Goal: Transaction & Acquisition: Purchase product/service

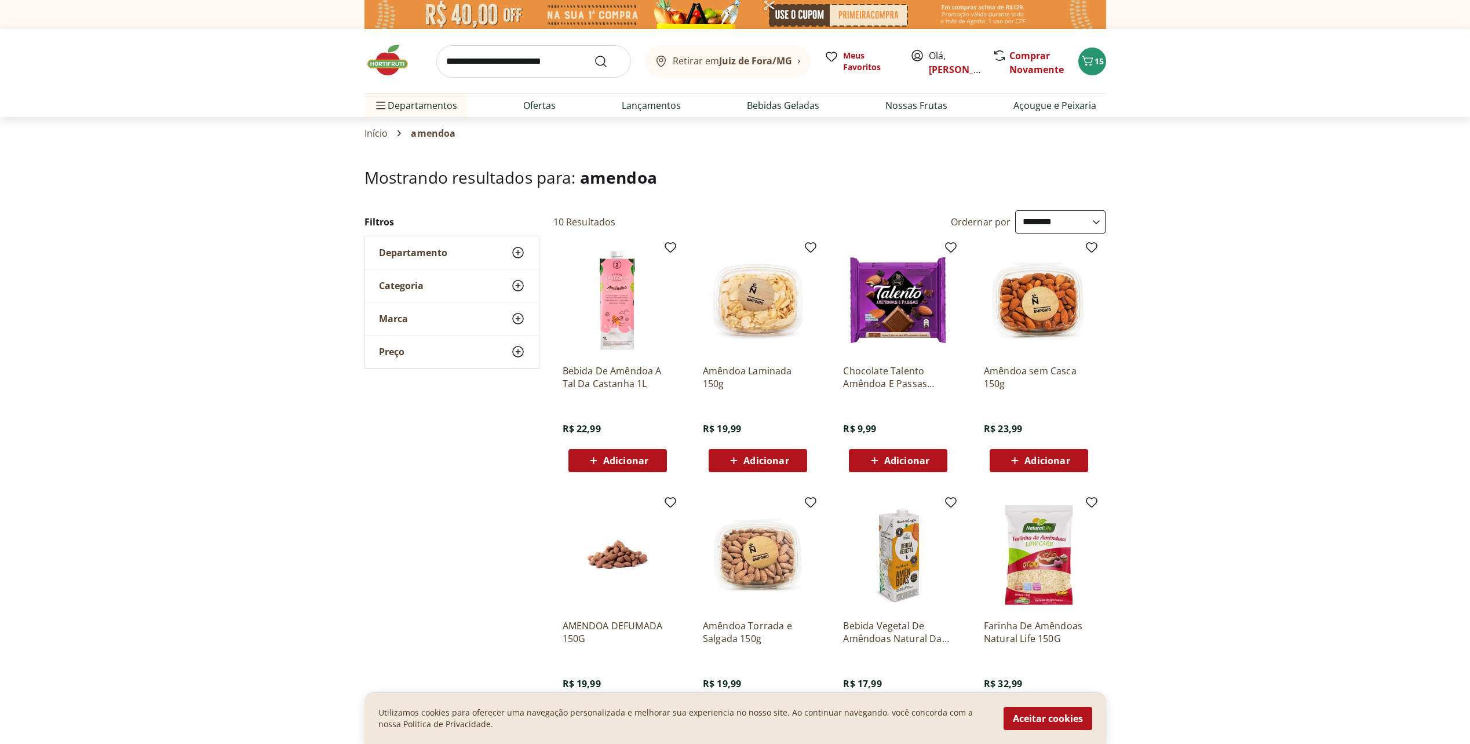
select select "**********"
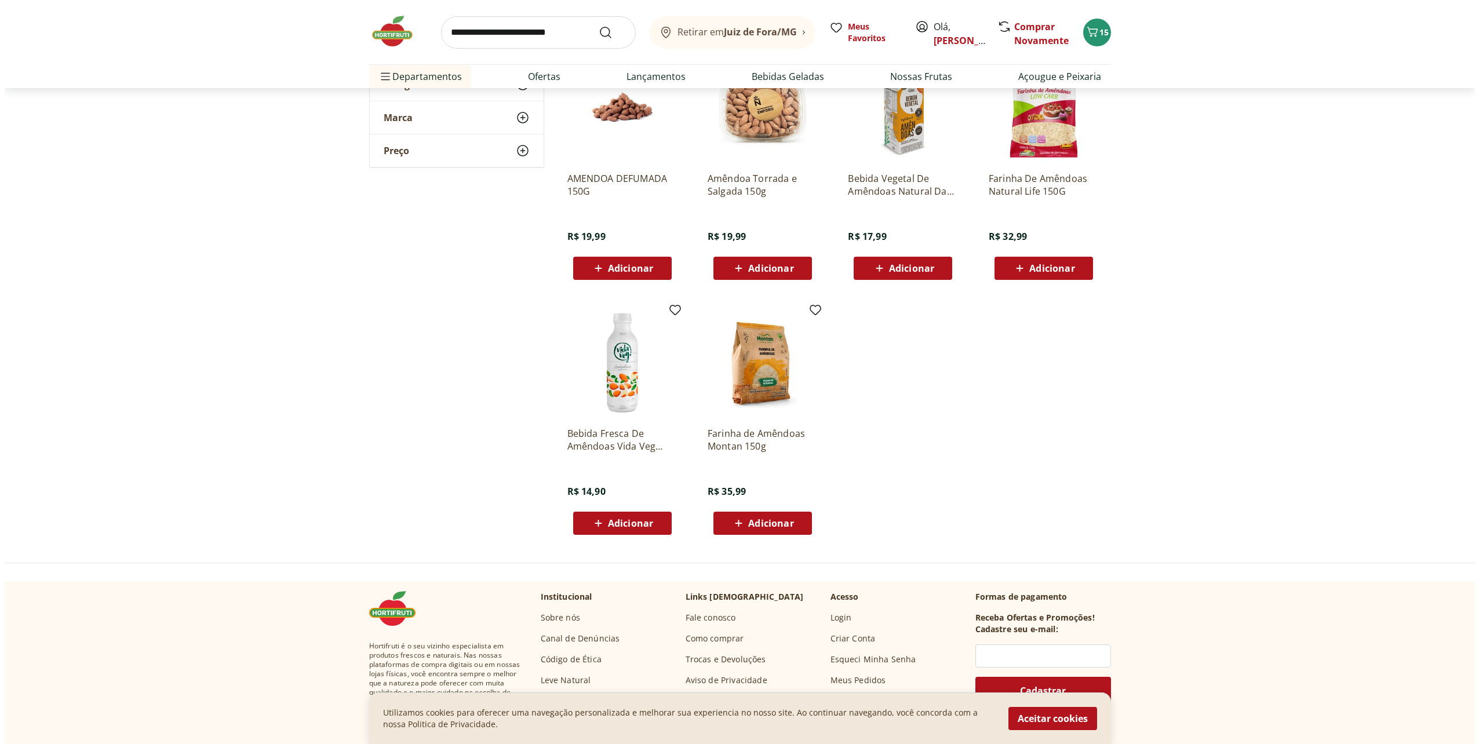
scroll to position [521, 0]
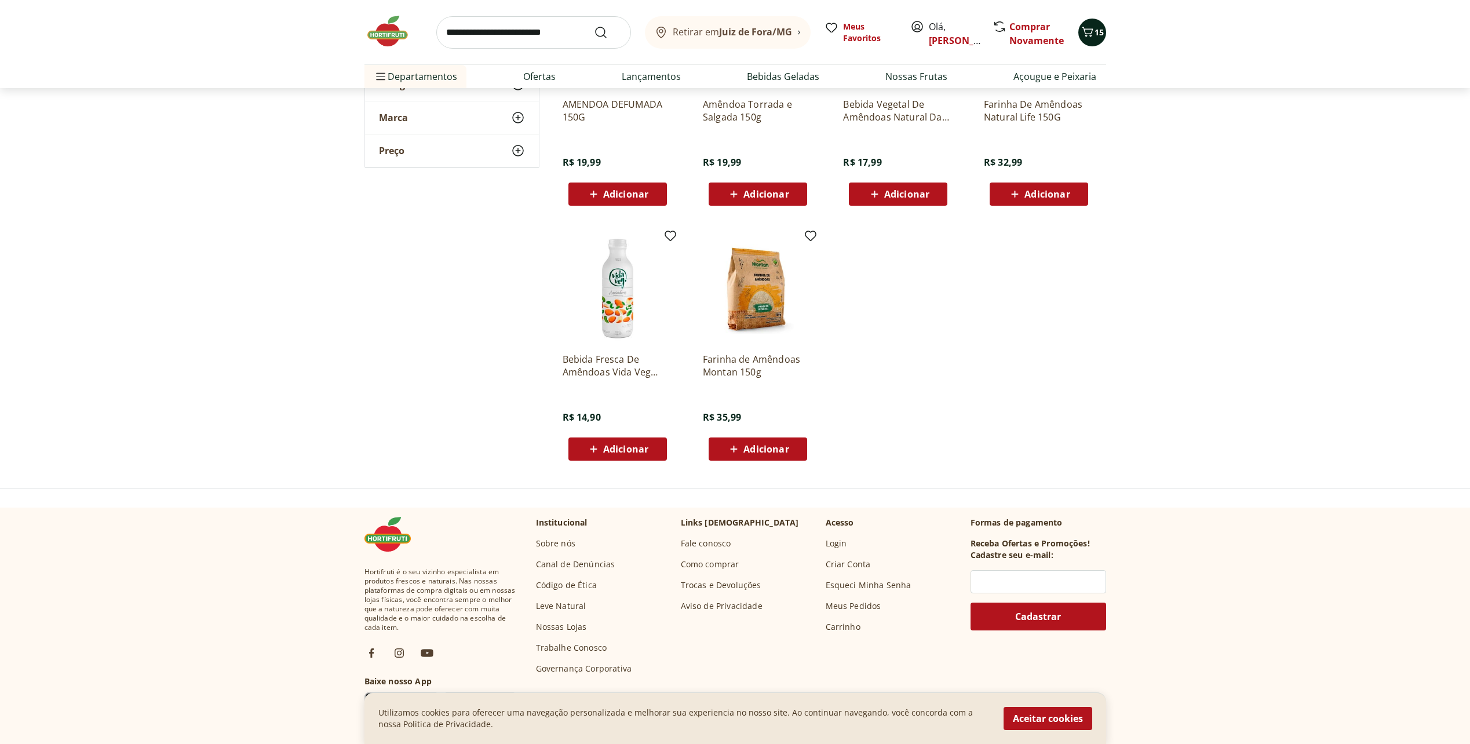
click at [1096, 27] on span "15" at bounding box center [1098, 32] width 9 height 11
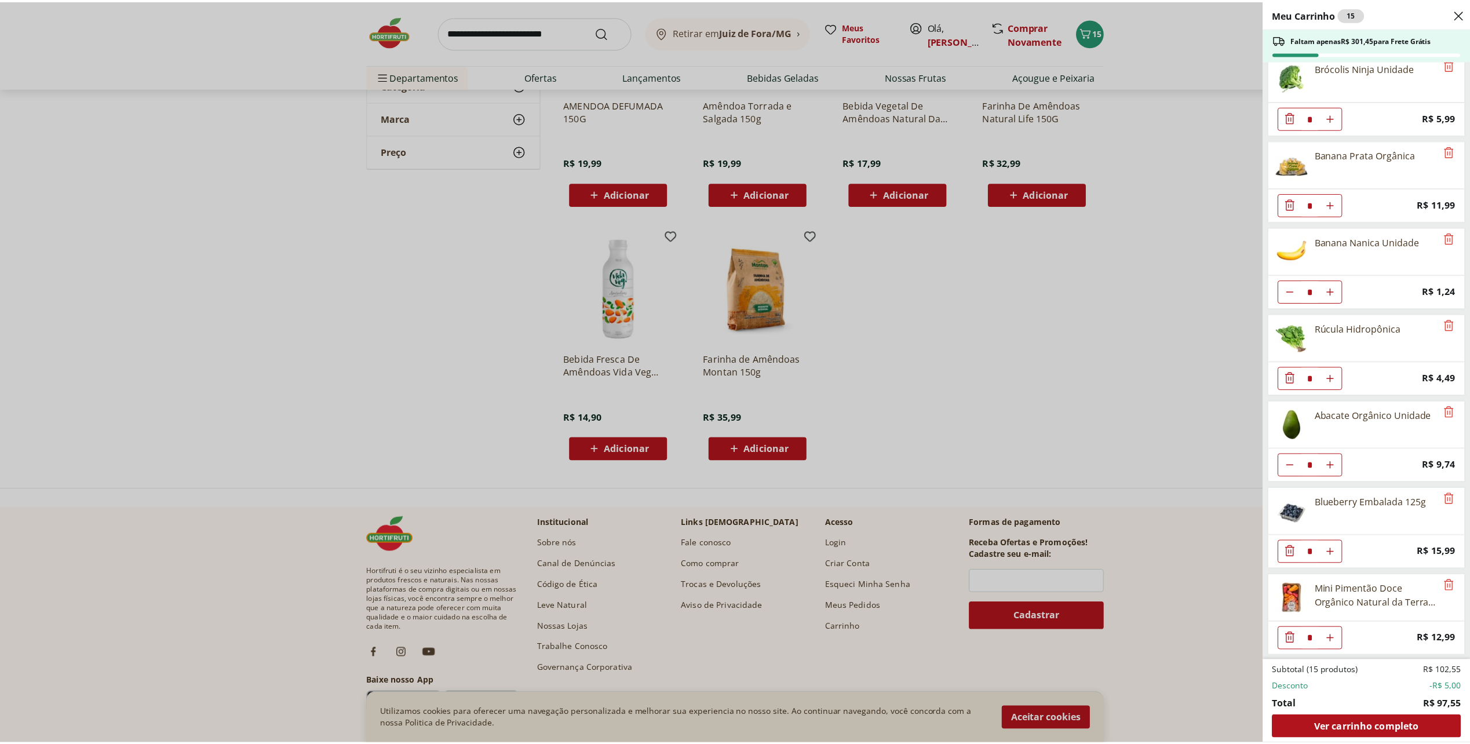
scroll to position [273, 0]
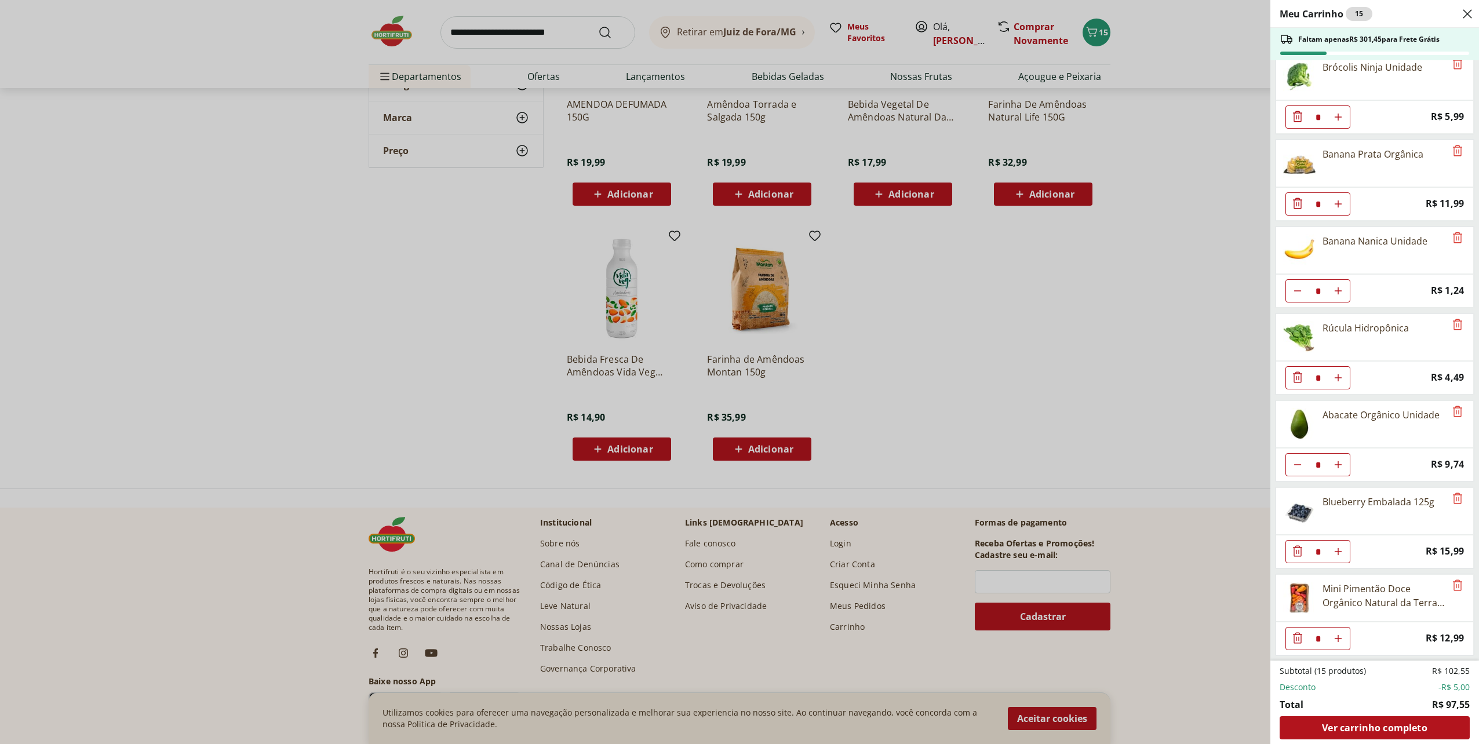
click at [894, 156] on div "Meu Carrinho 15 Faltam apenas R$ 301,45 para Frete Grátis Couve-Flor Unidade * …" at bounding box center [739, 372] width 1479 height 744
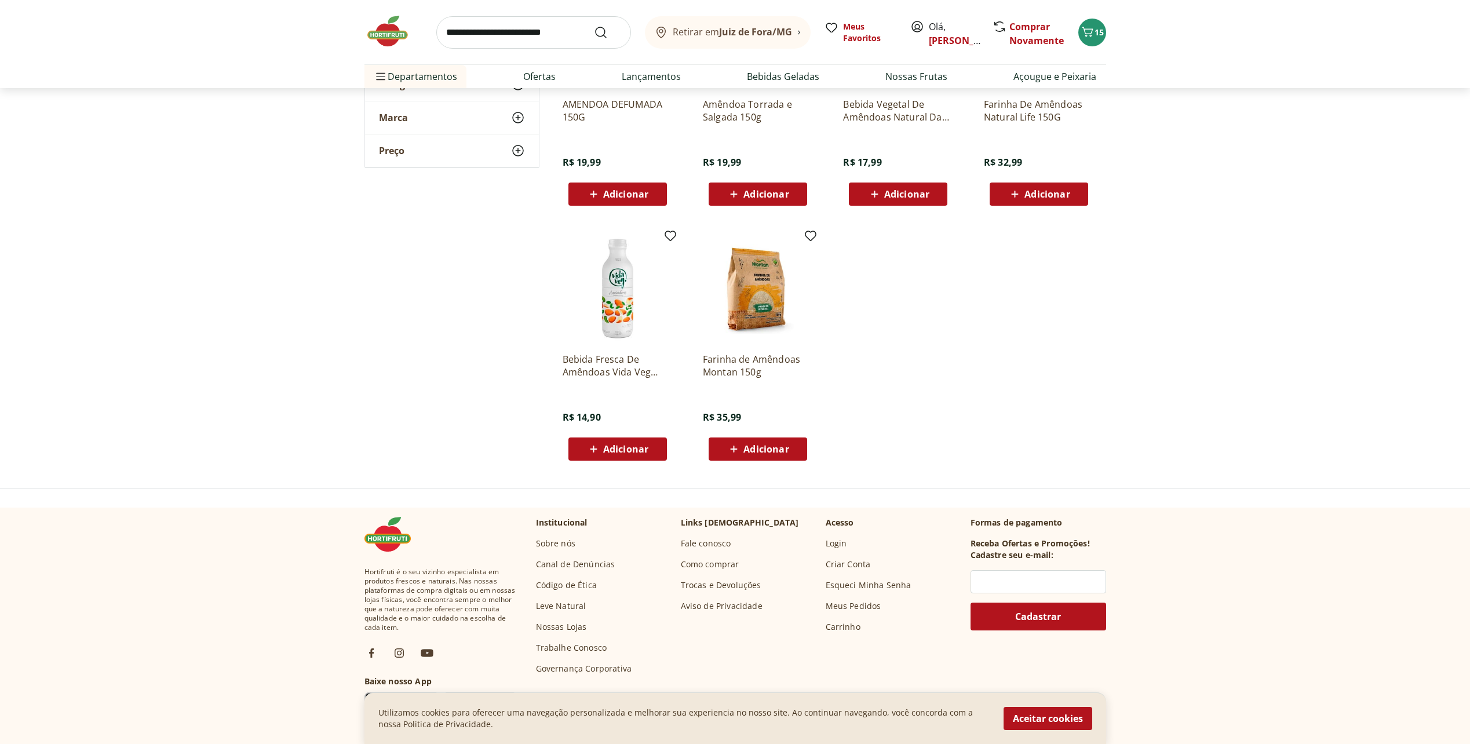
click at [390, 34] on img at bounding box center [393, 31] width 58 height 35
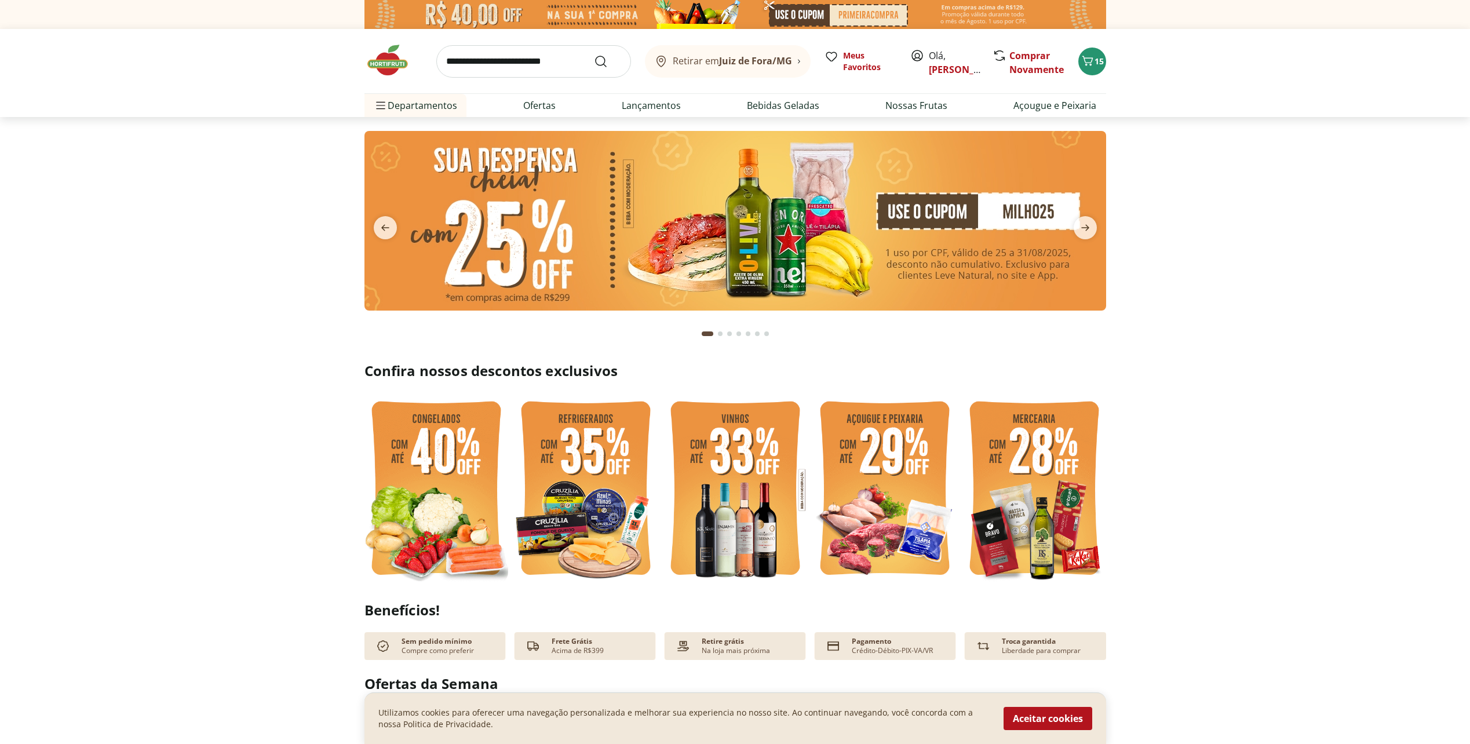
click at [794, 242] on img at bounding box center [735, 221] width 742 height 180
click at [864, 253] on img at bounding box center [735, 221] width 742 height 180
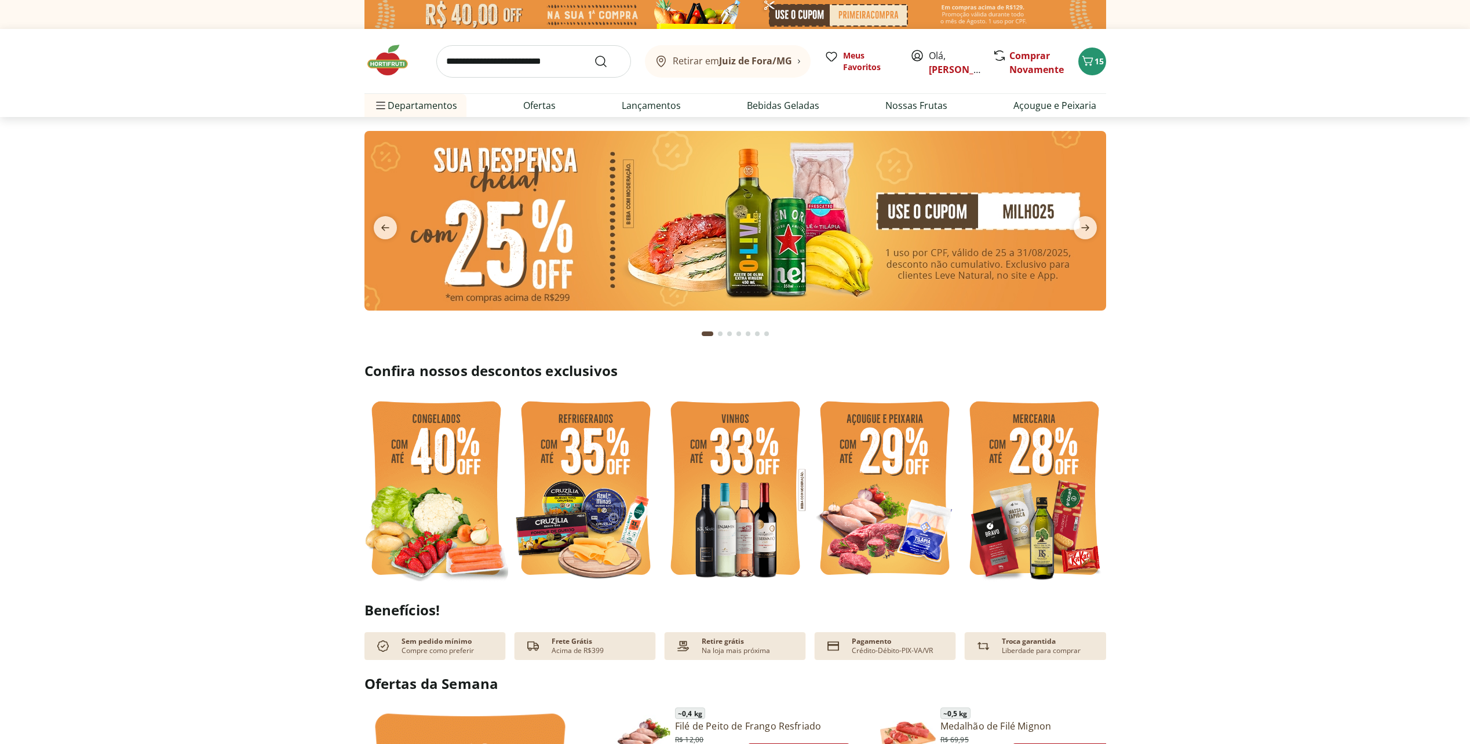
click at [712, 235] on img at bounding box center [735, 221] width 742 height 180
click at [1083, 232] on icon "next" at bounding box center [1085, 228] width 14 height 14
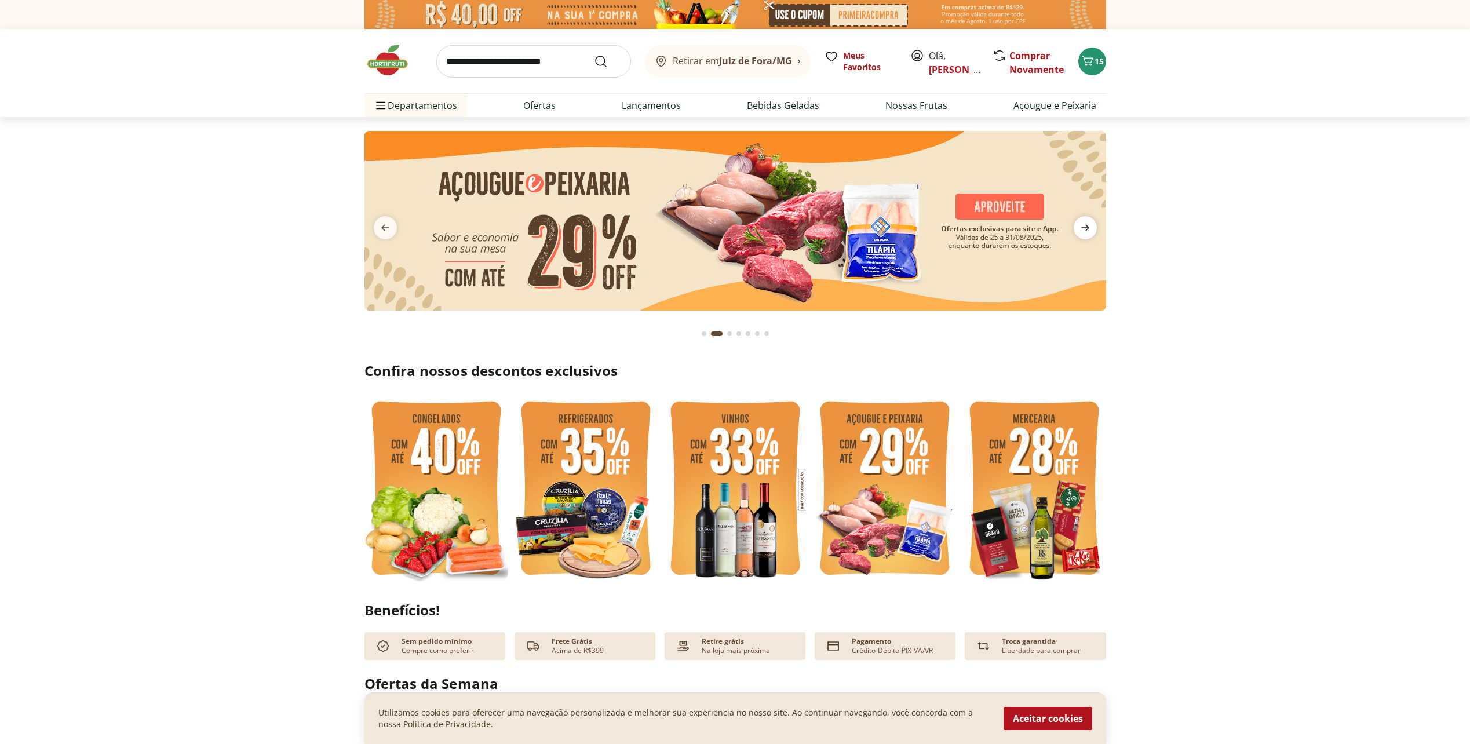
click at [1083, 232] on icon "next" at bounding box center [1085, 228] width 14 height 14
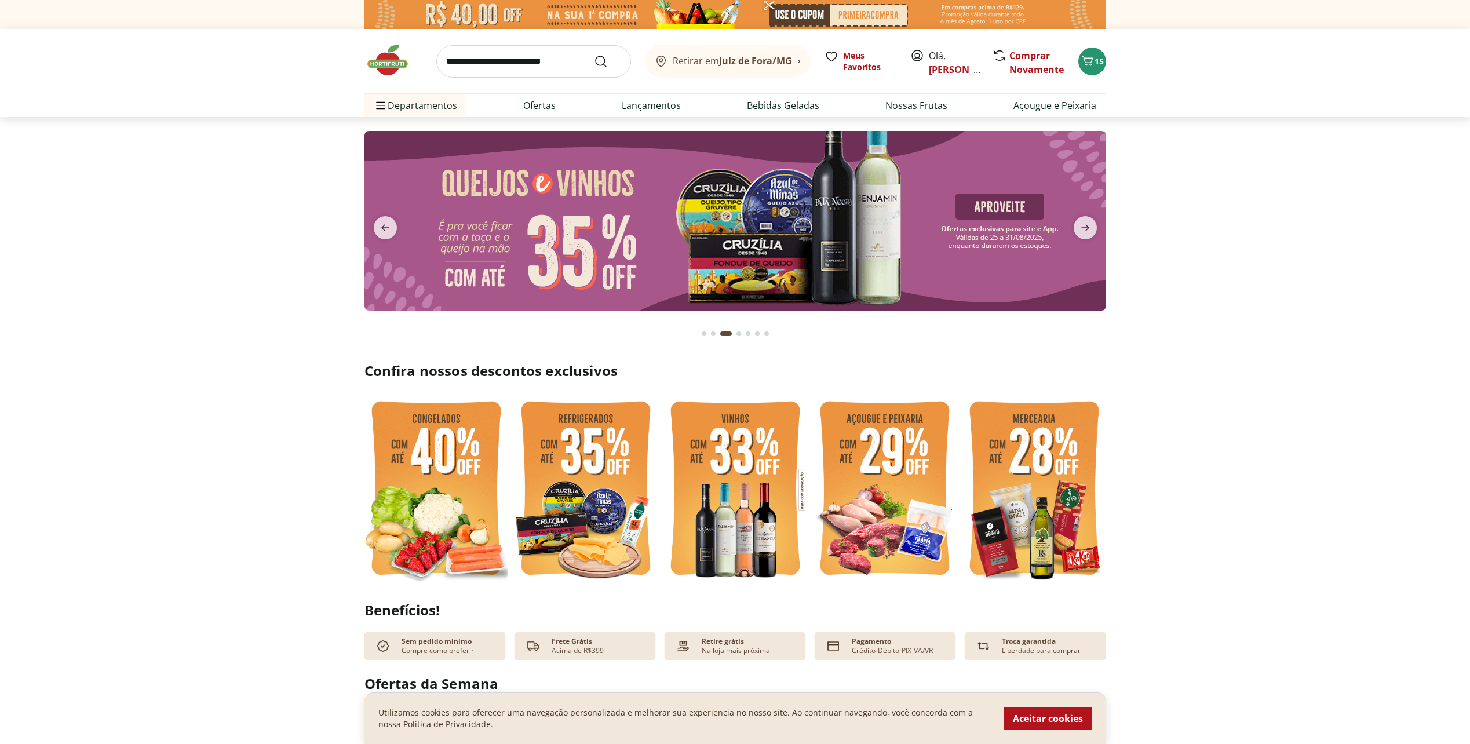
drag, startPoint x: 1083, startPoint y: 232, endPoint x: 1012, endPoint y: 232, distance: 70.7
click at [1057, 249] on section at bounding box center [735, 239] width 742 height 217
click at [994, 227] on img at bounding box center [735, 221] width 742 height 180
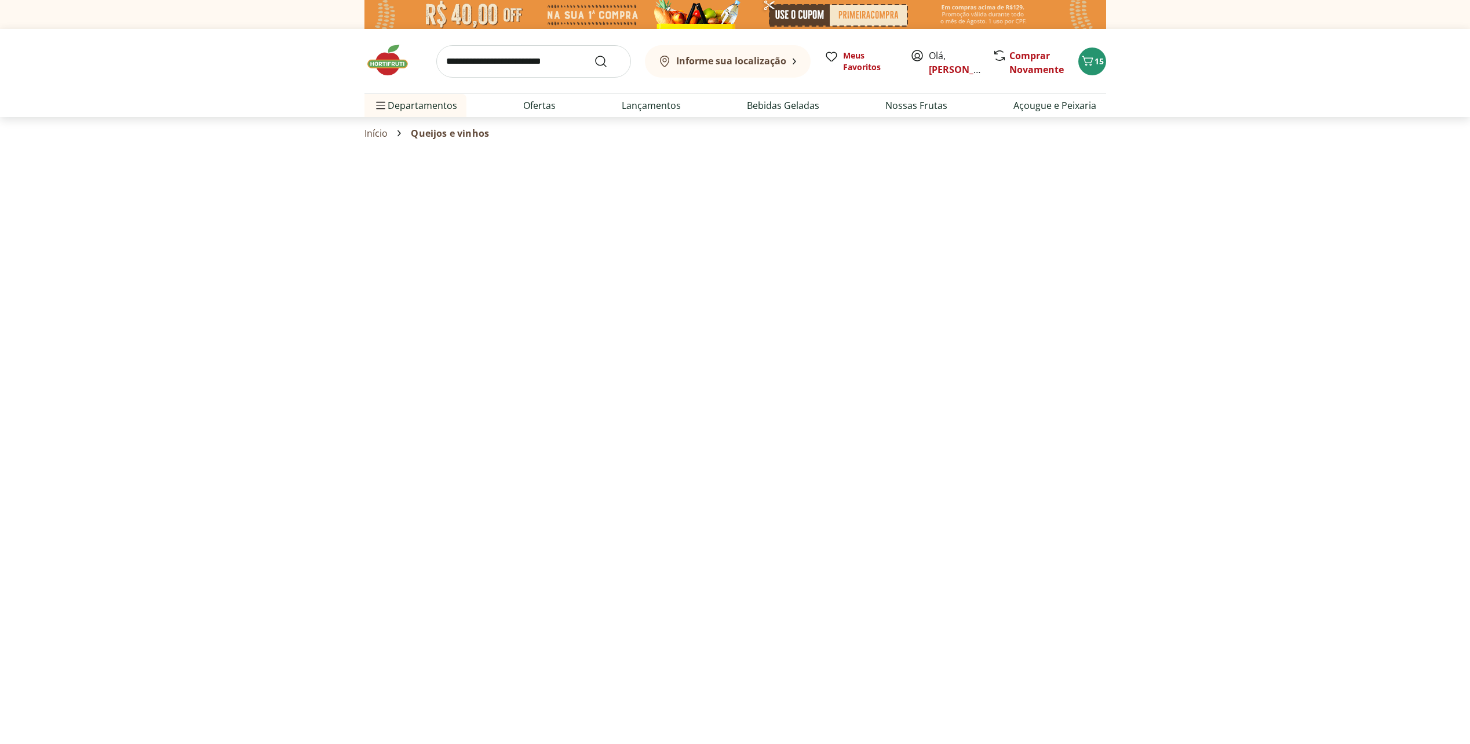
select select "**********"
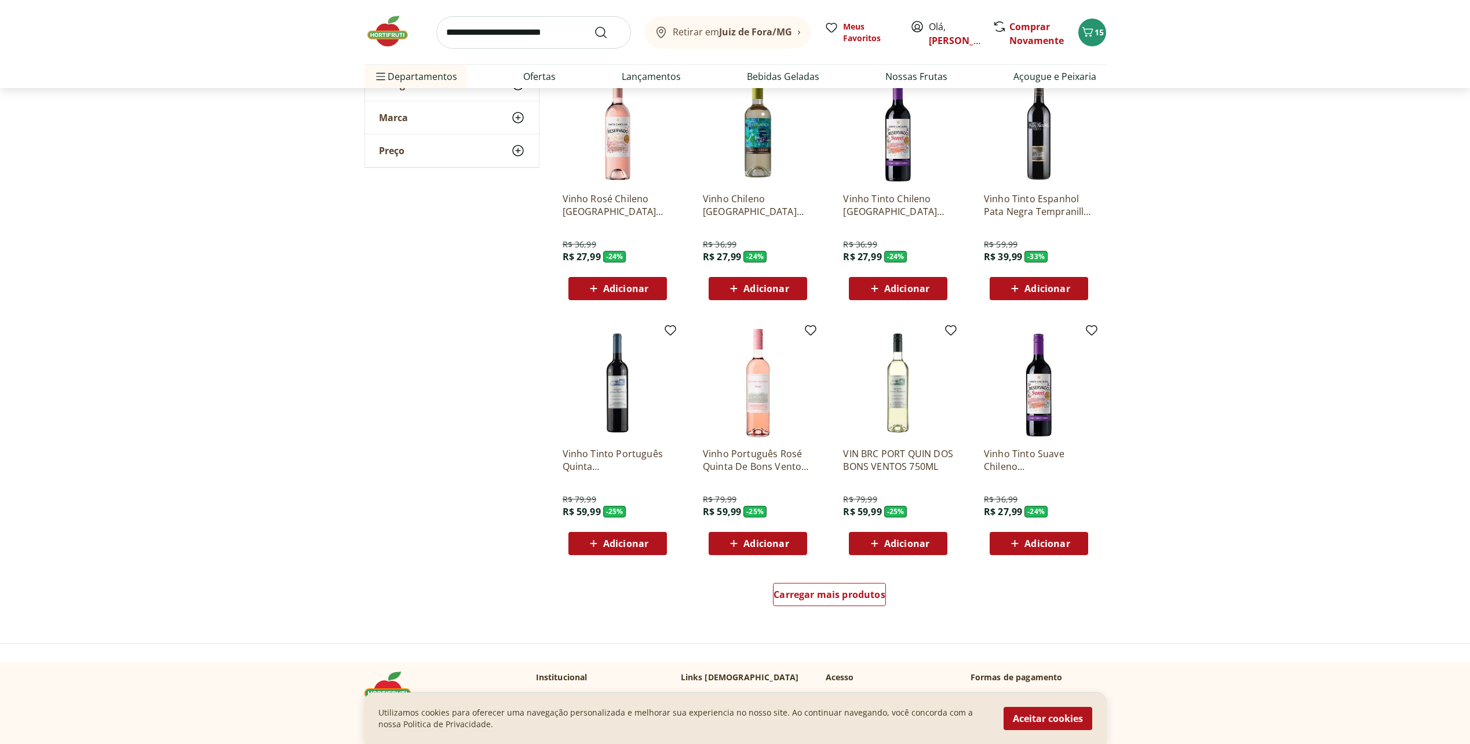
scroll to position [406, 0]
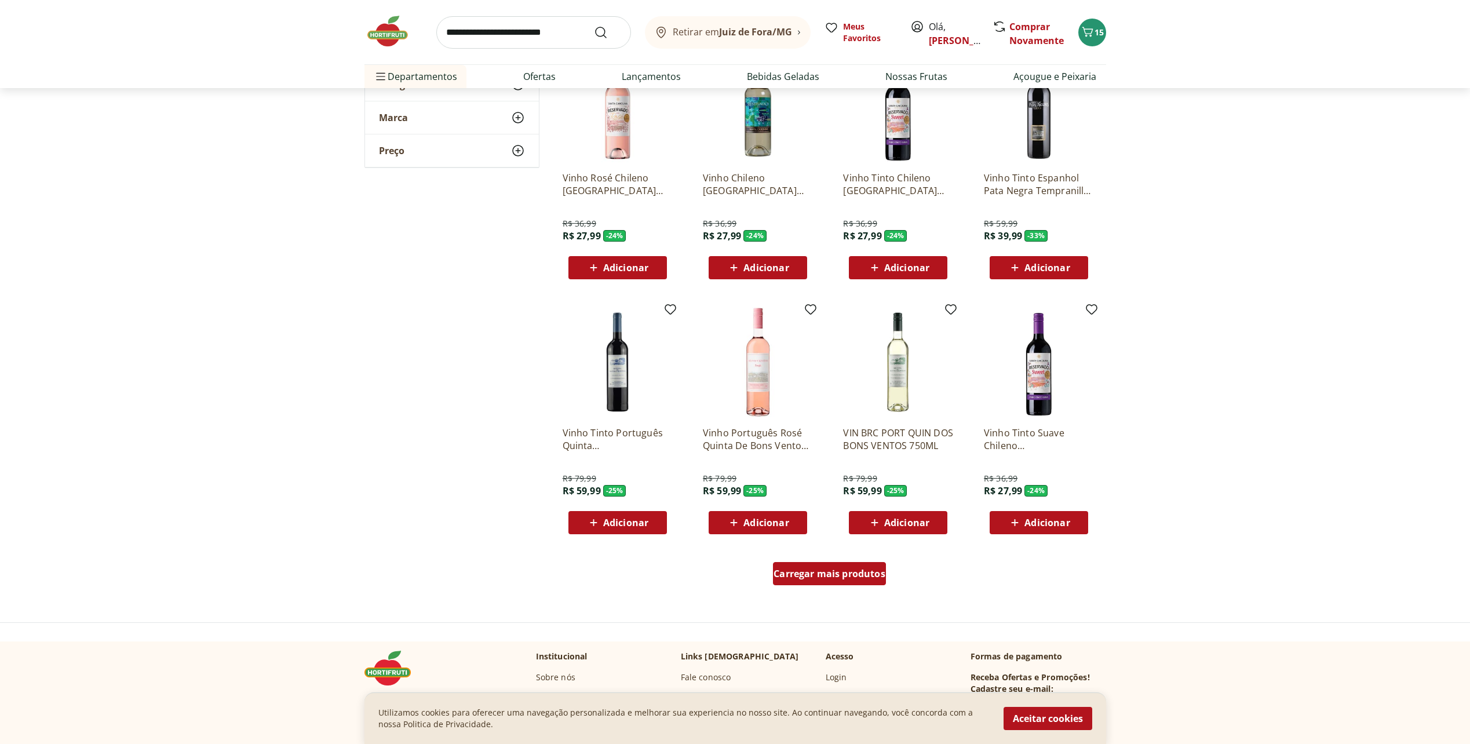
click at [830, 569] on span "Carregar mais produtos" at bounding box center [829, 573] width 112 height 9
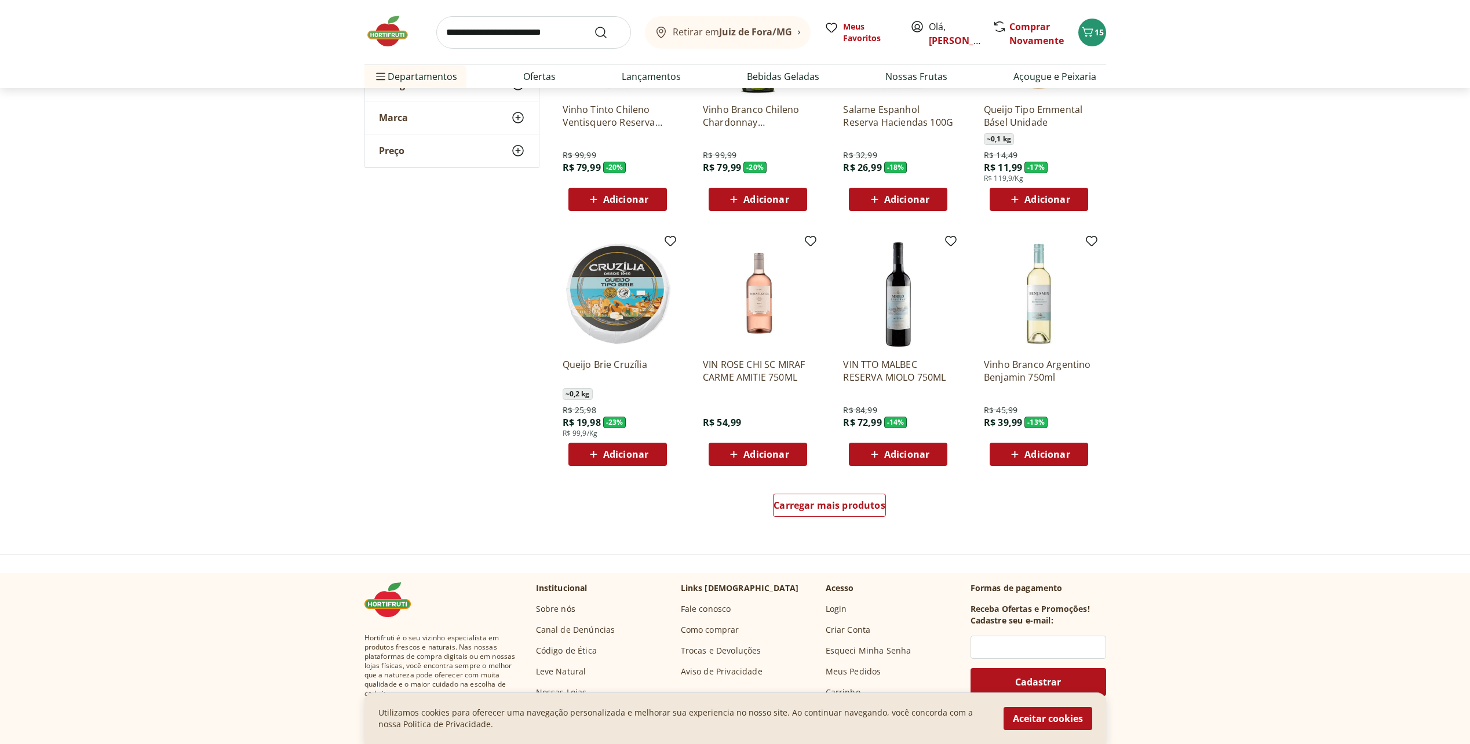
scroll to position [1333, 0]
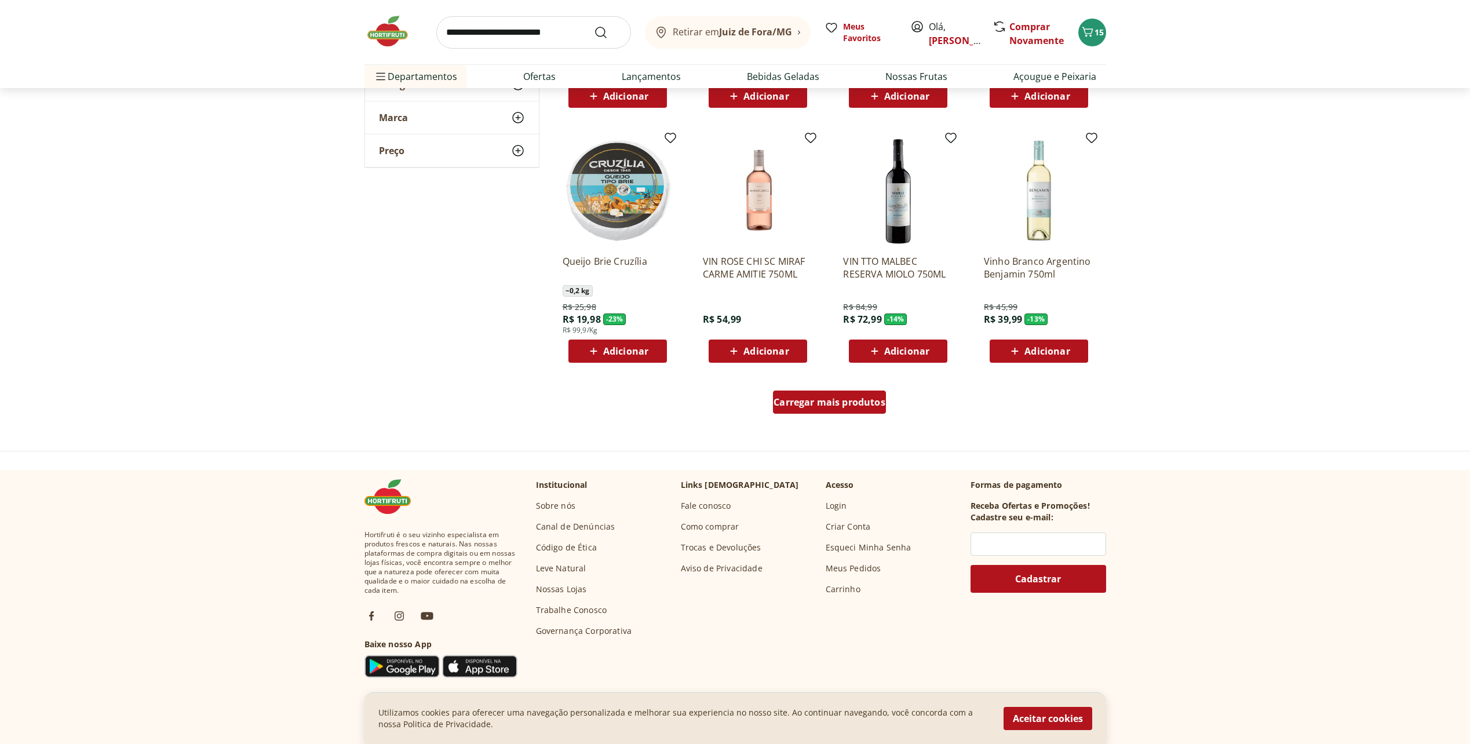
click at [820, 406] on span "Carregar mais produtos" at bounding box center [829, 401] width 112 height 9
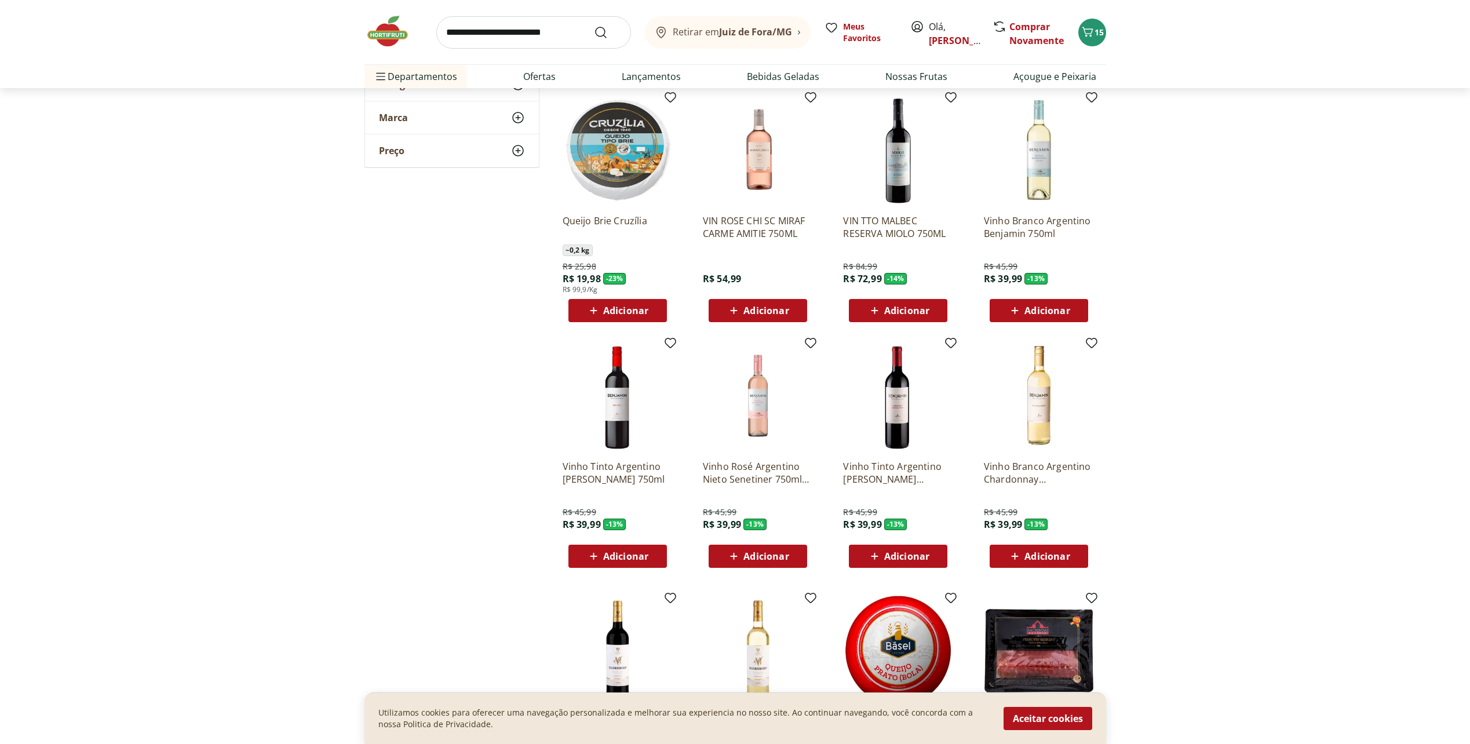
scroll to position [1391, 0]
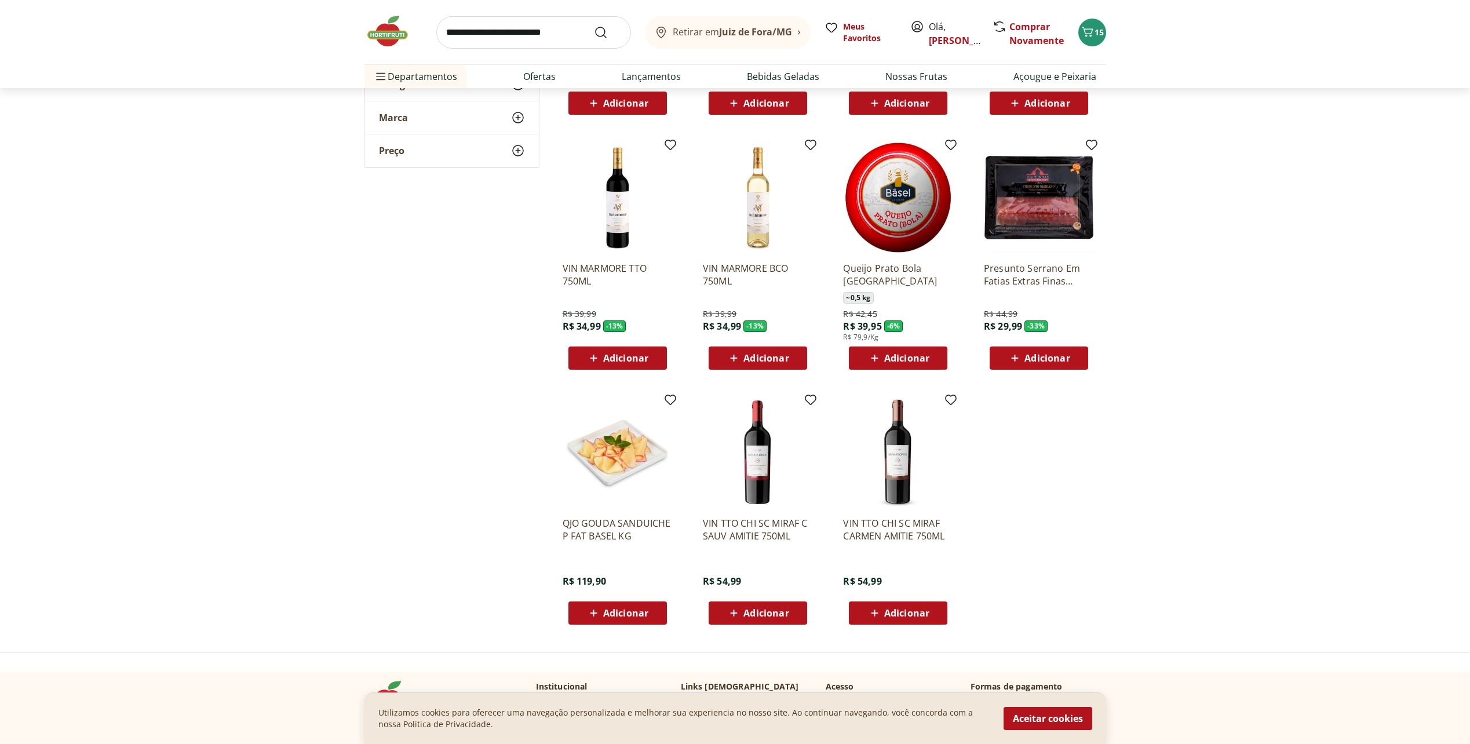
scroll to position [1854, 0]
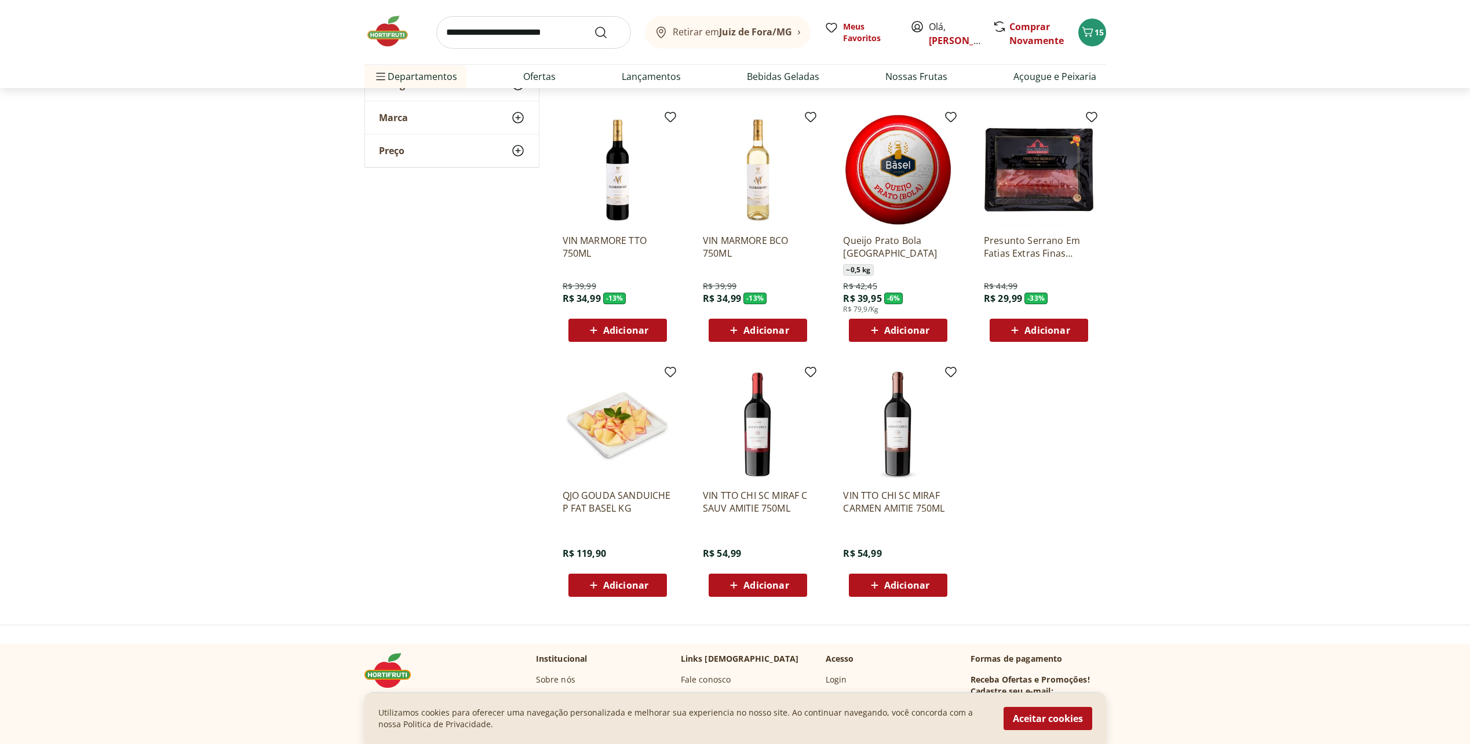
click at [497, 31] on input "search" at bounding box center [533, 32] width 195 height 32
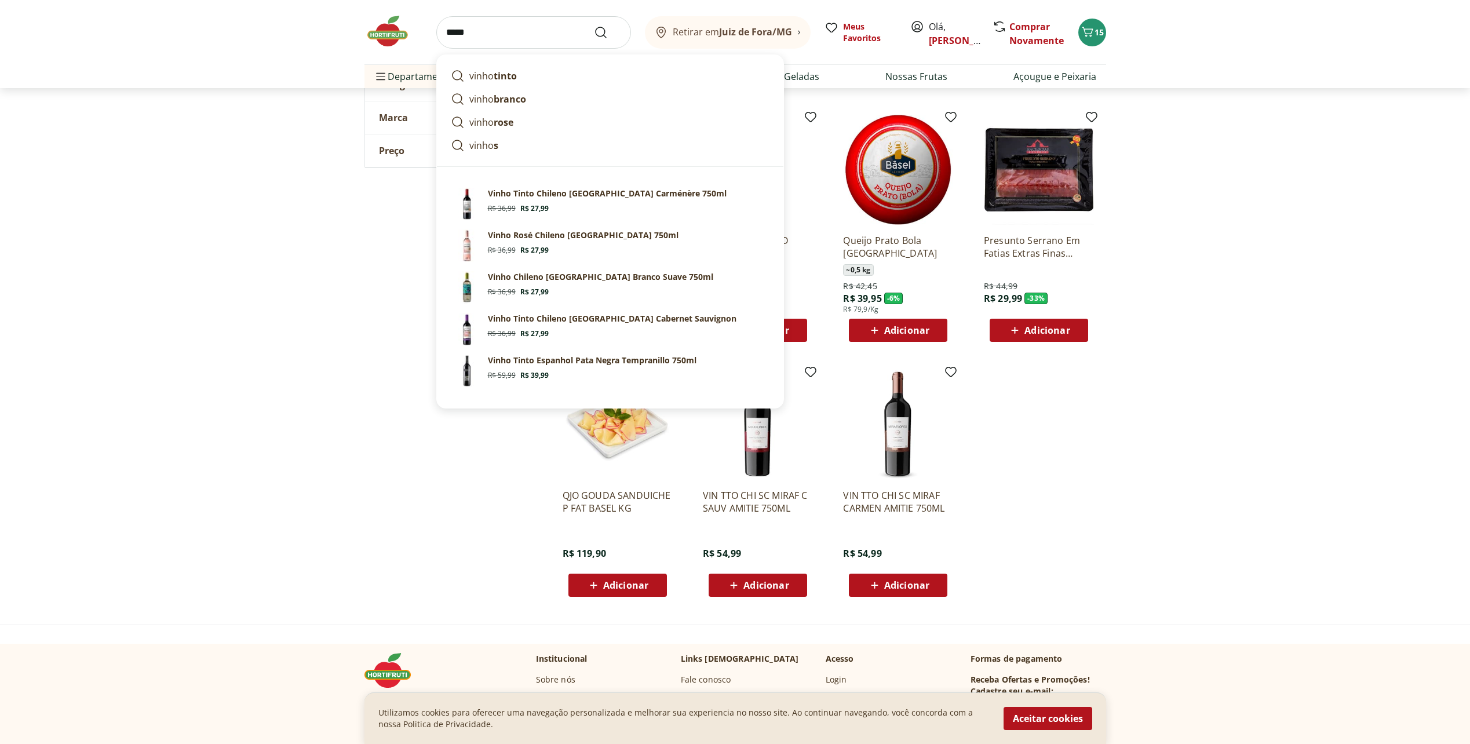
type input "*****"
click at [594, 25] on button "Submit Search" at bounding box center [608, 32] width 28 height 14
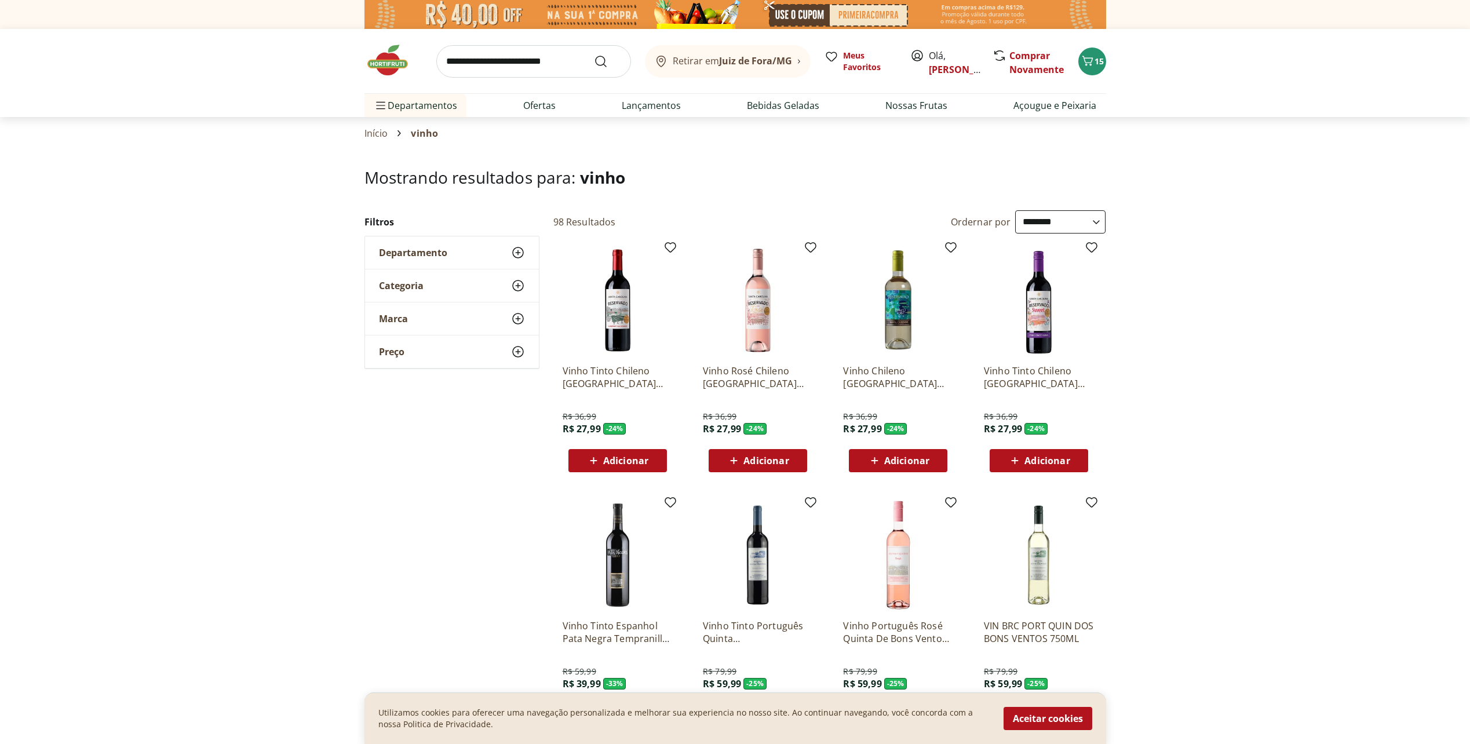
click at [1075, 220] on select "**********" at bounding box center [1060, 221] width 90 height 23
click at [1015, 210] on select "**********" at bounding box center [1060, 221] width 90 height 23
select select "**********"
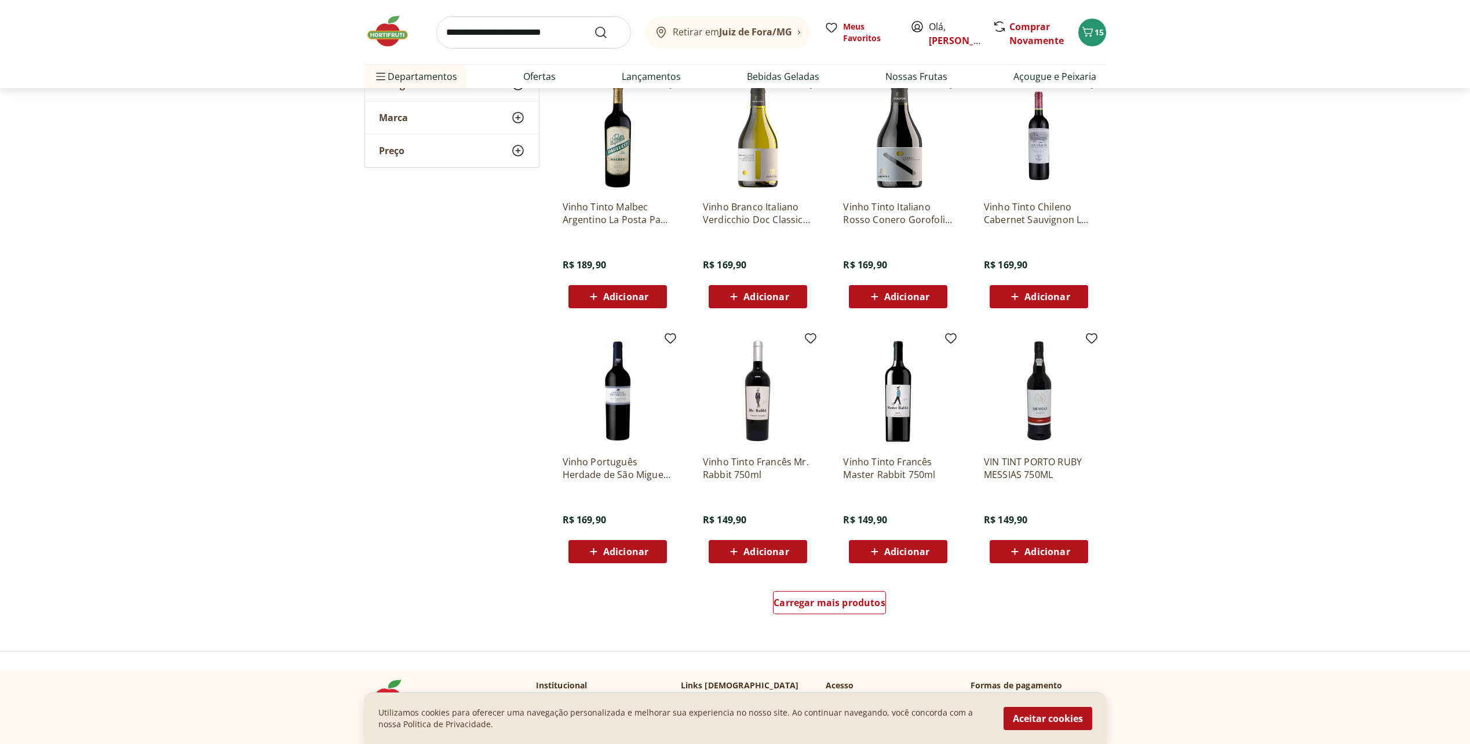
scroll to position [695, 0]
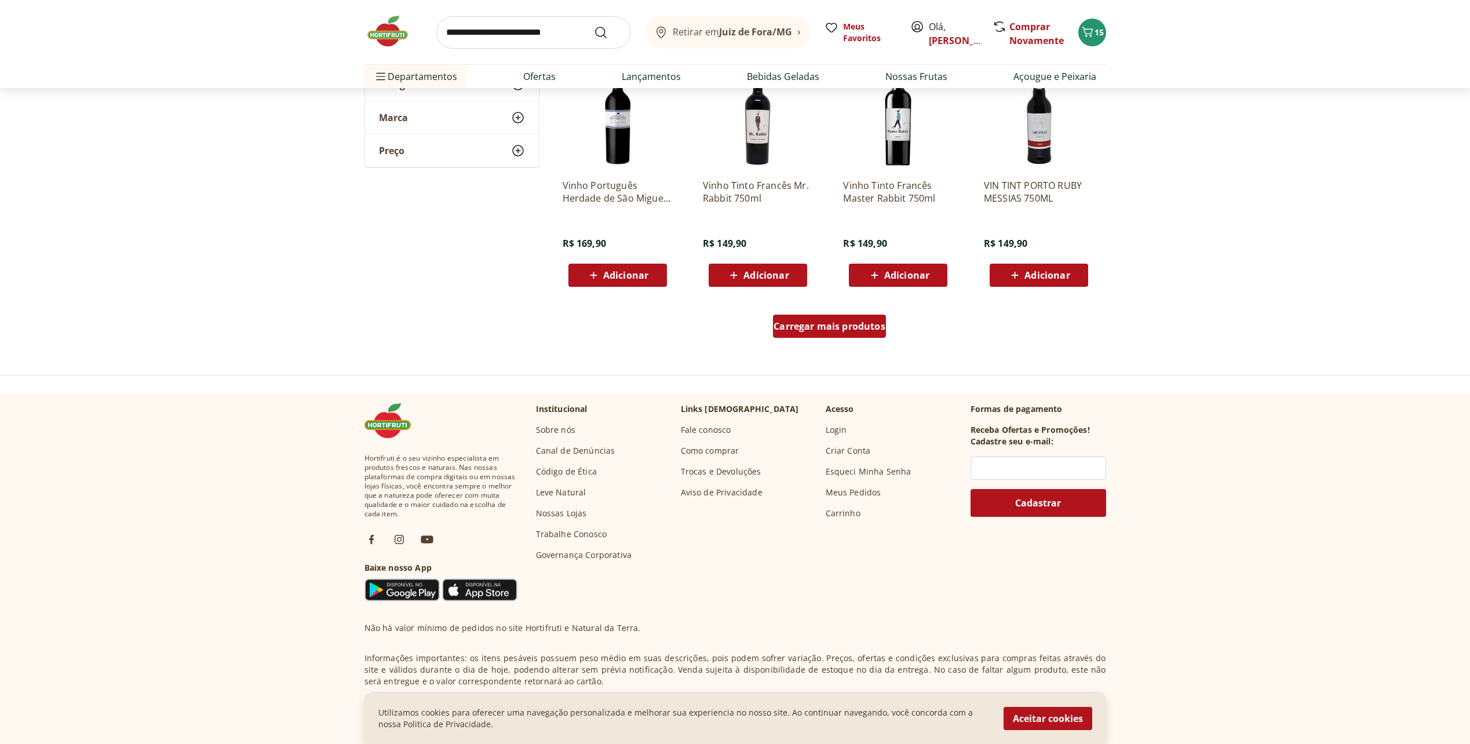
click at [868, 324] on span "Carregar mais produtos" at bounding box center [829, 326] width 112 height 9
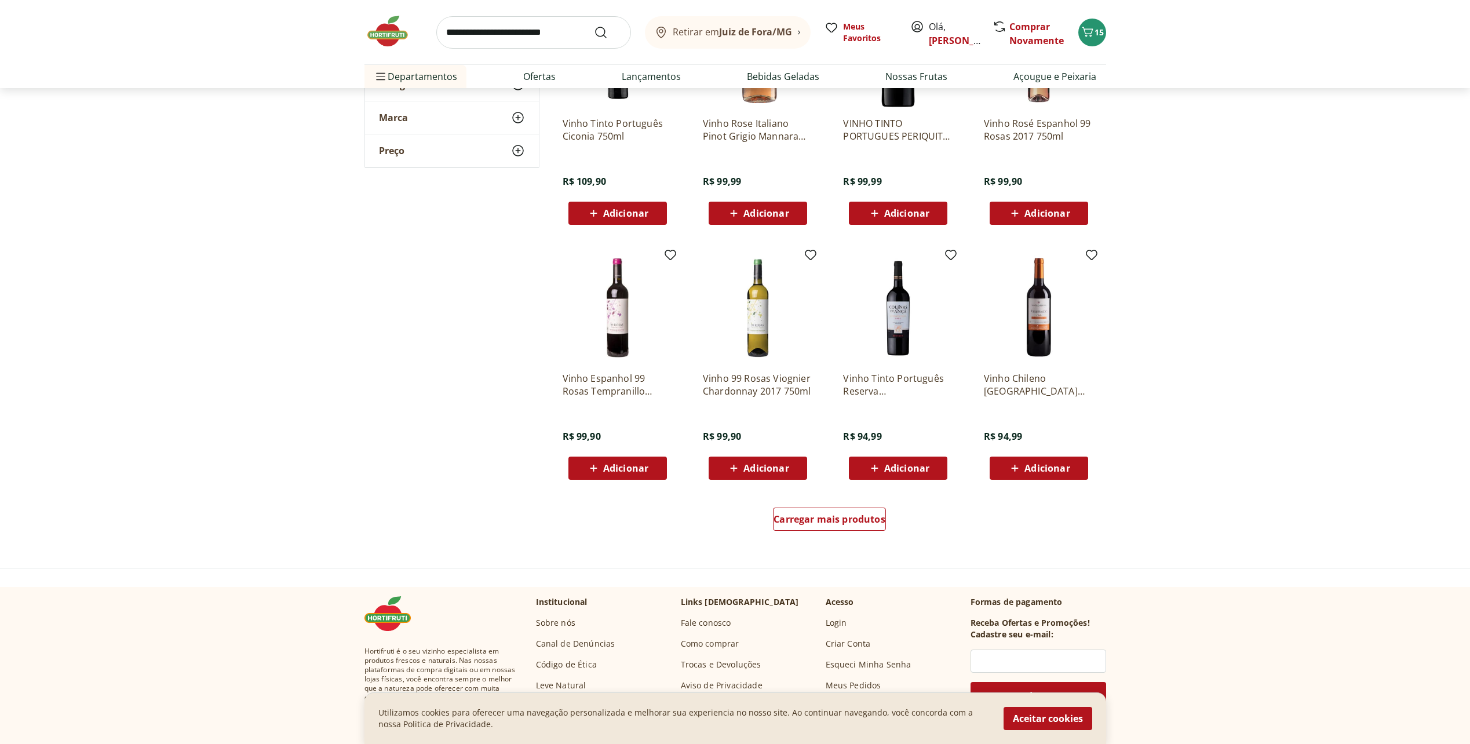
scroll to position [1333, 0]
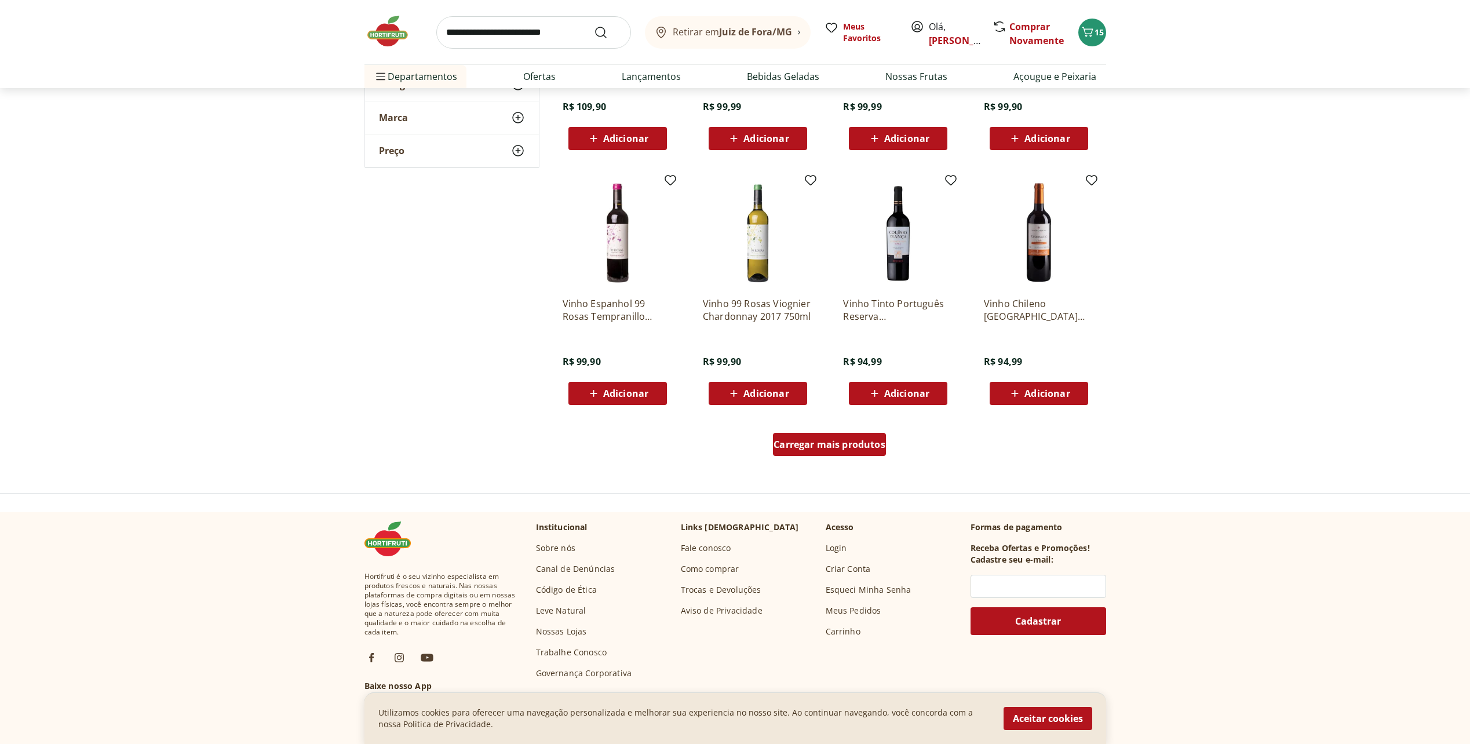
click at [866, 447] on span "Carregar mais produtos" at bounding box center [829, 444] width 112 height 9
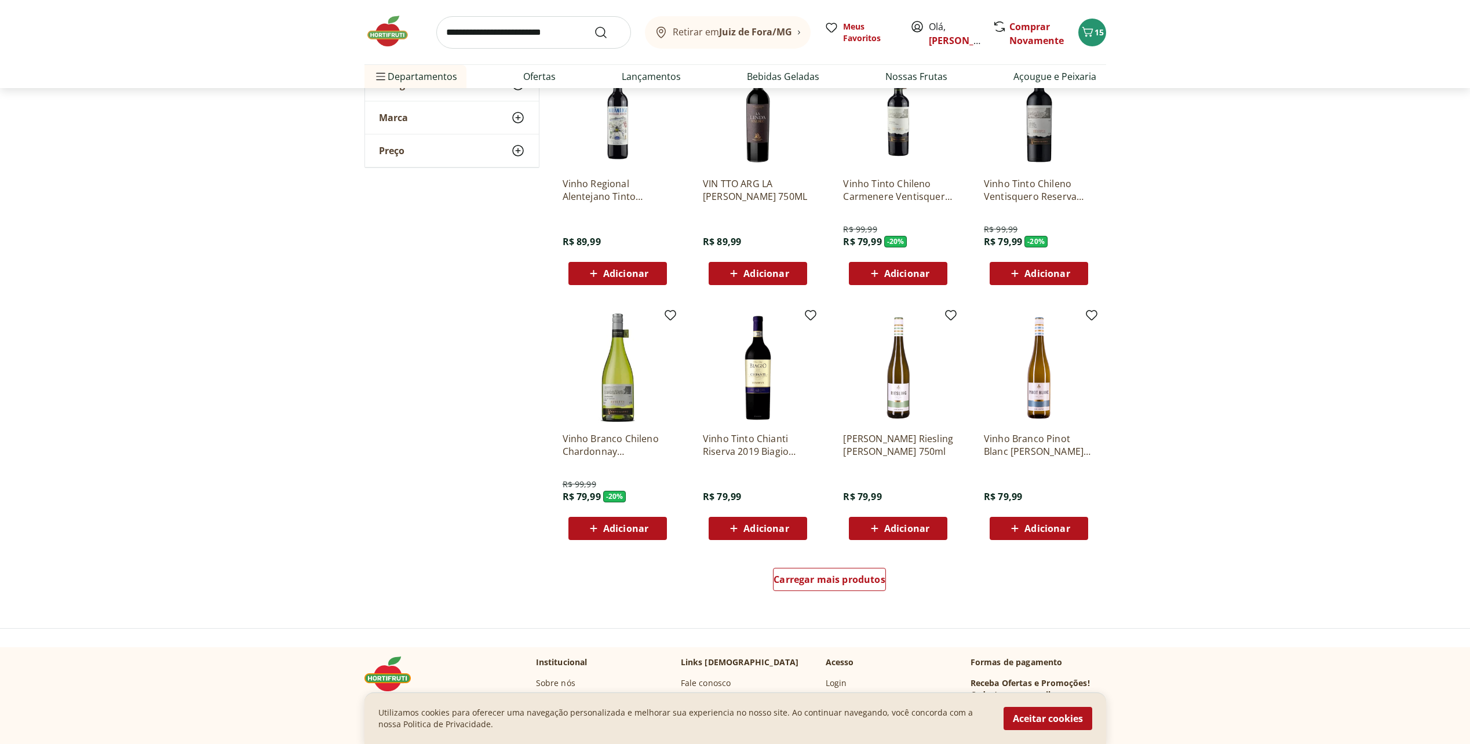
scroll to position [1970, 0]
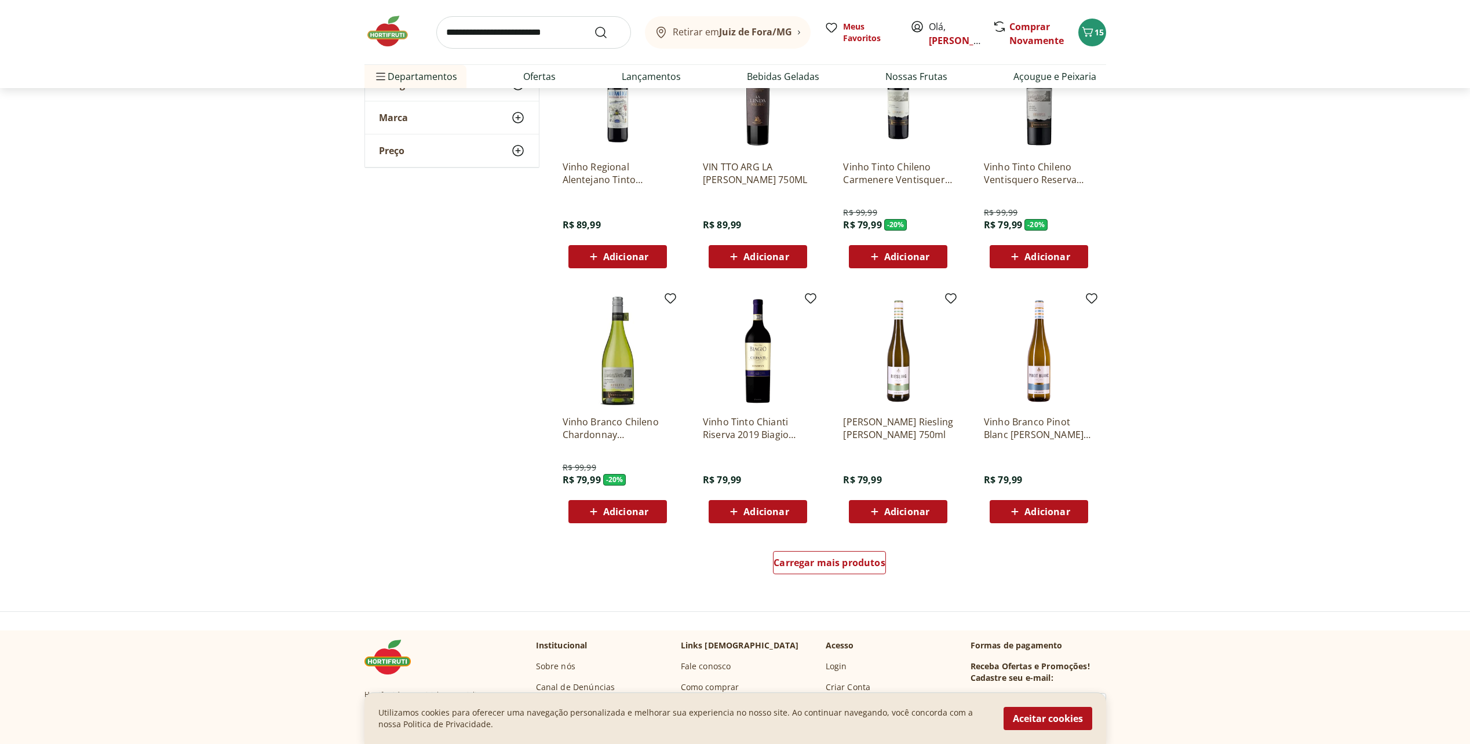
click at [762, 499] on div "Vinho Tinto Chianti Riserva 2019 Biagio 750ml R$ 79,99 Adicionar" at bounding box center [758, 464] width 110 height 117
click at [761, 507] on span "Adicionar" at bounding box center [765, 511] width 45 height 9
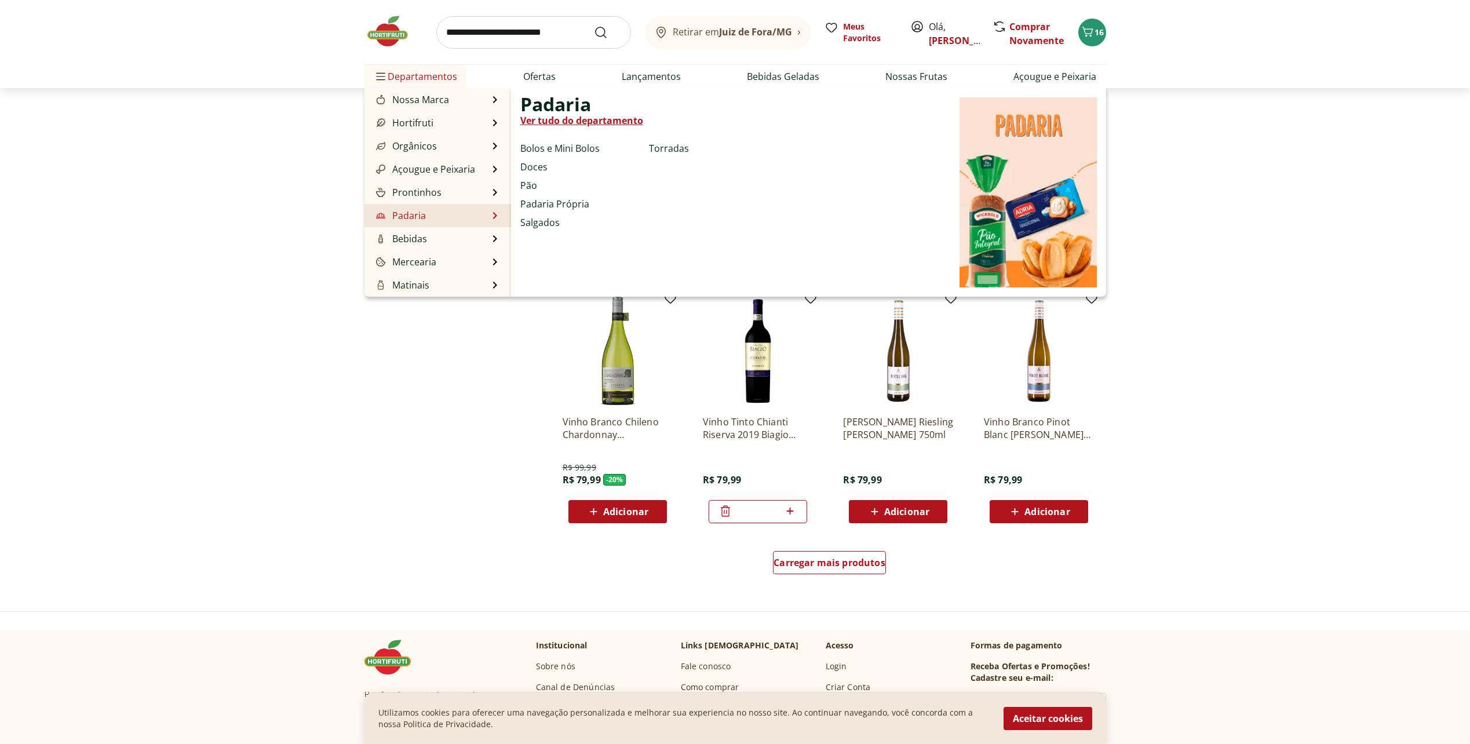
click at [409, 216] on link "Padaria" at bounding box center [400, 216] width 52 height 14
select select "**********"
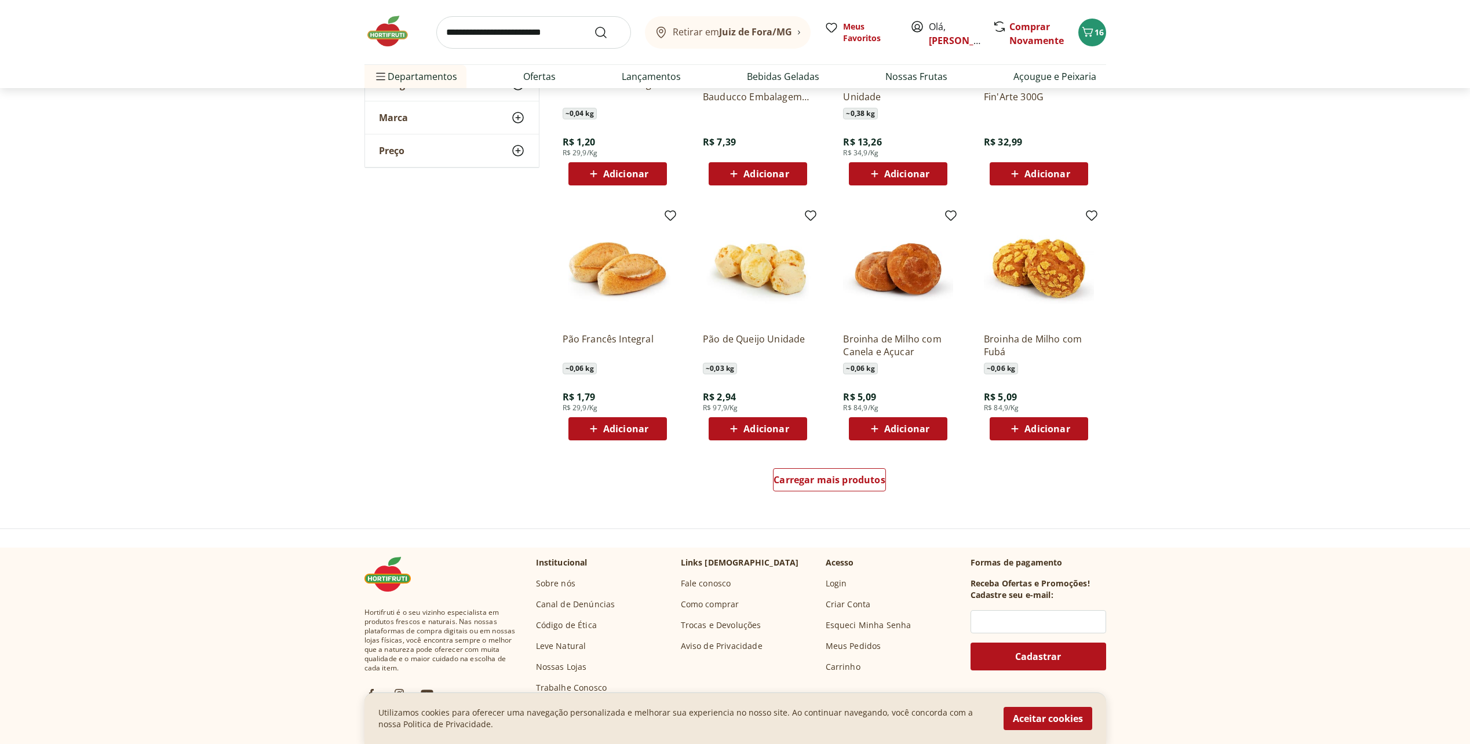
scroll to position [521, 0]
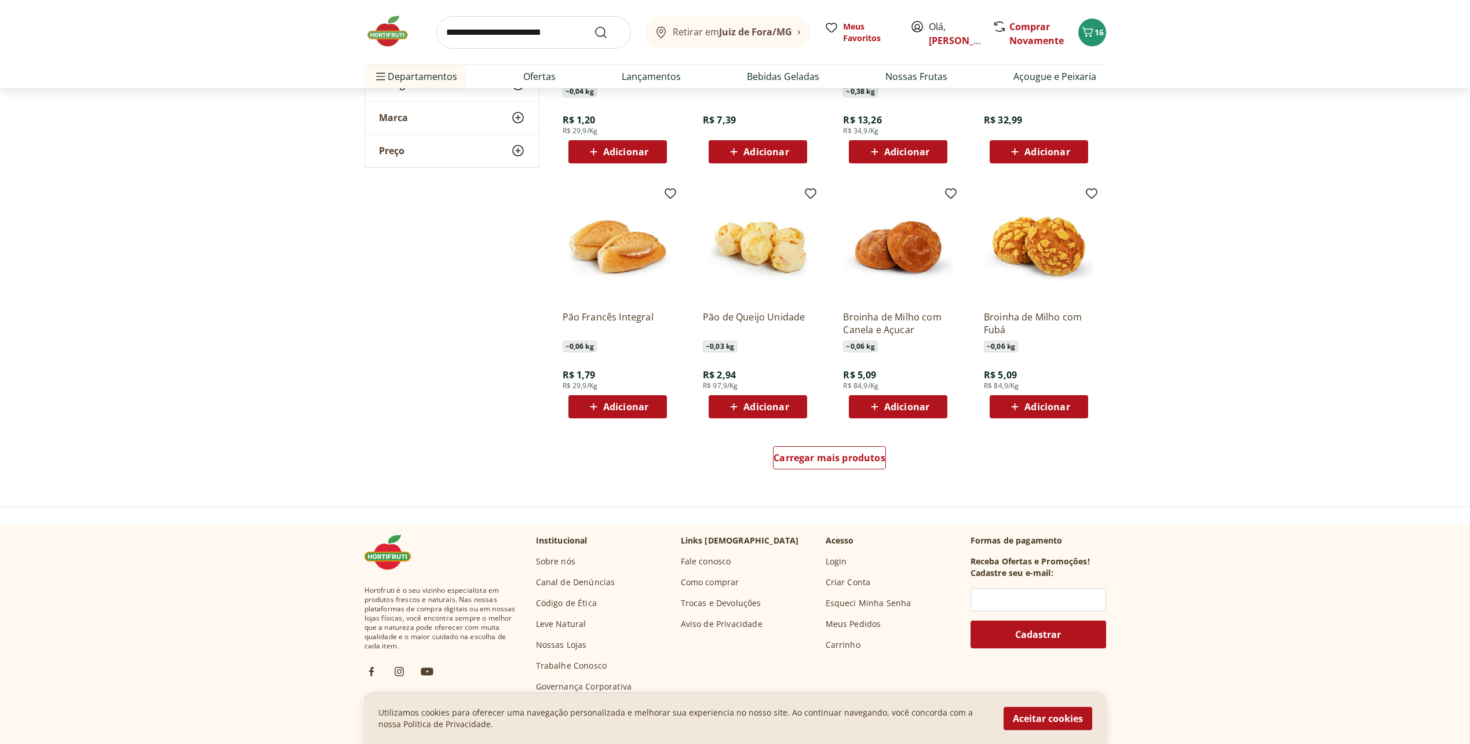
click at [764, 459] on div "Carregar mais produtos" at bounding box center [830, 460] width 562 height 56
click at [784, 461] on span "Carregar mais produtos" at bounding box center [829, 457] width 112 height 9
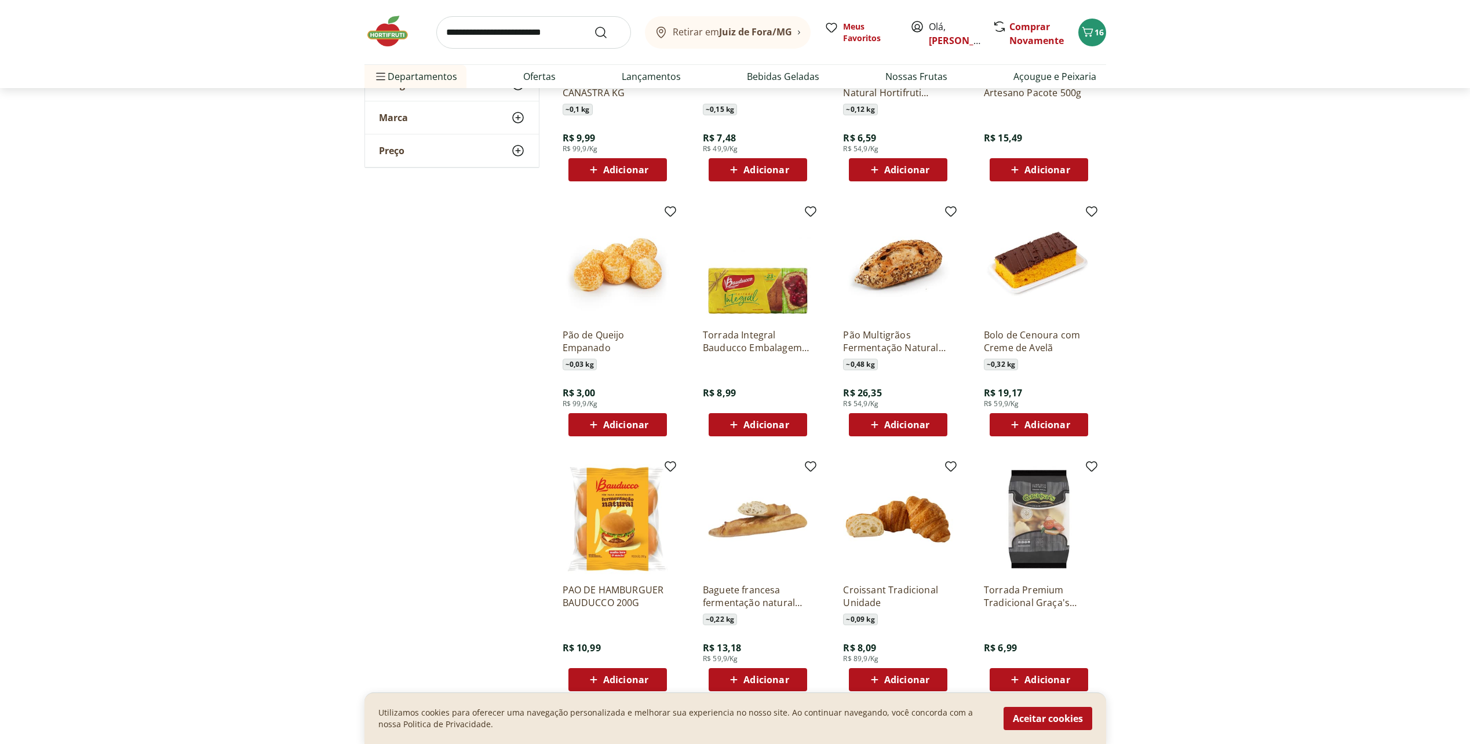
scroll to position [1159, 0]
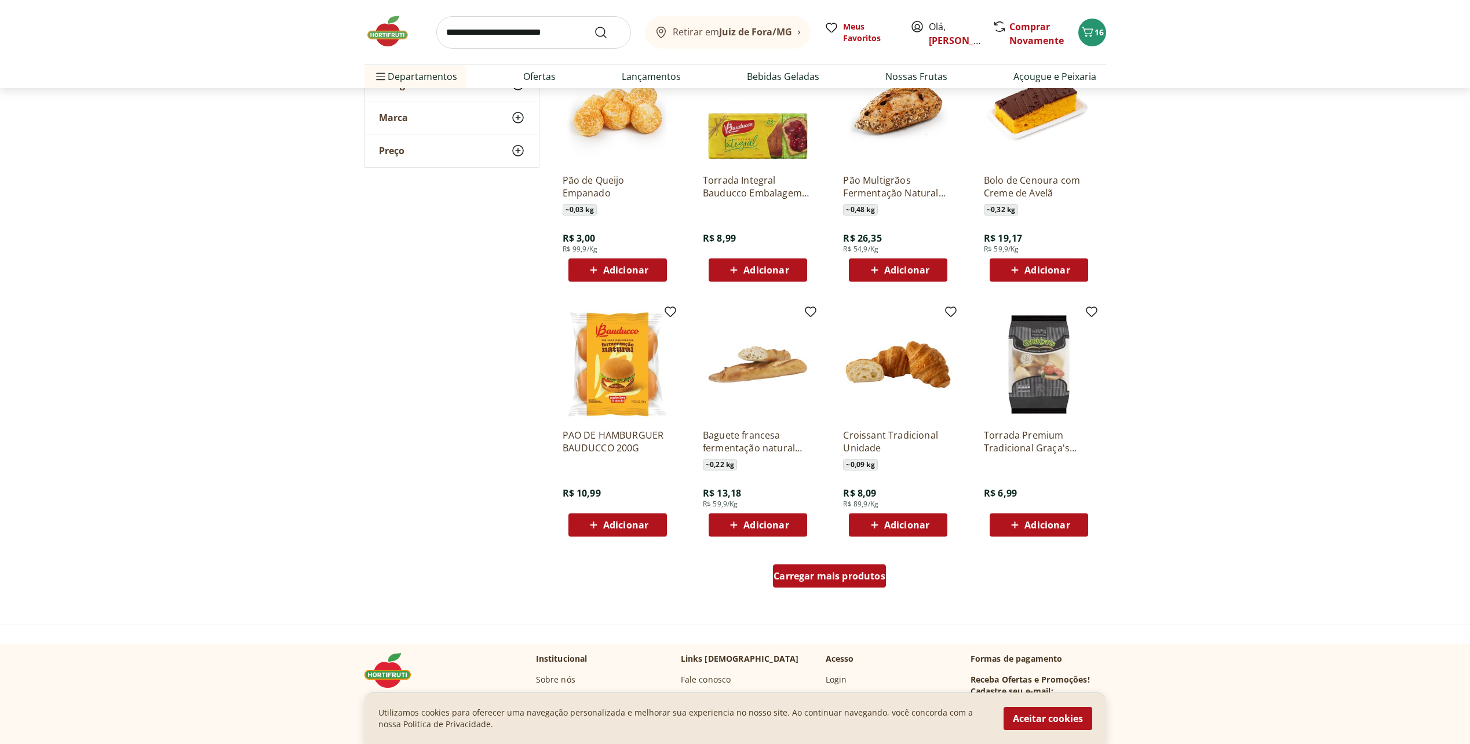
click at [814, 575] on span "Carregar mais produtos" at bounding box center [829, 575] width 112 height 9
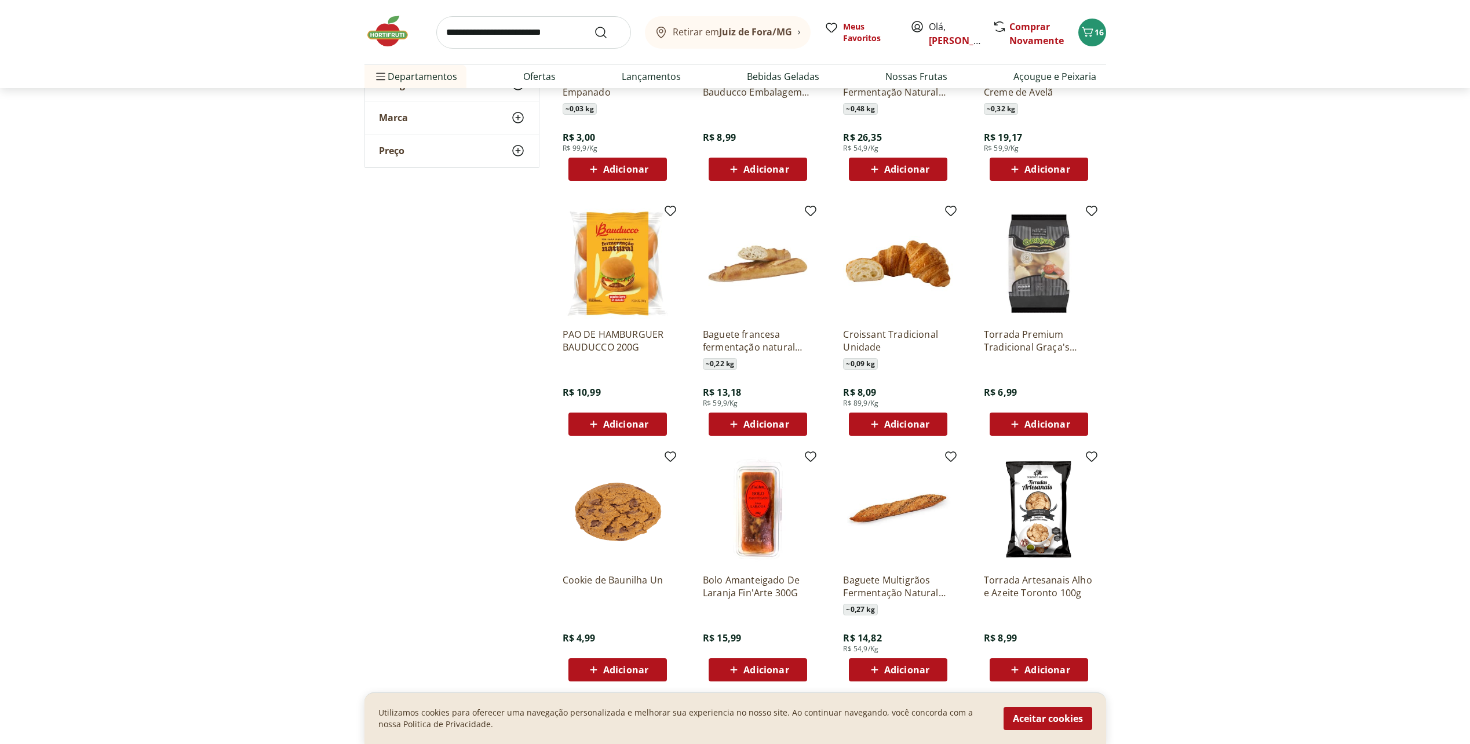
scroll to position [1275, 0]
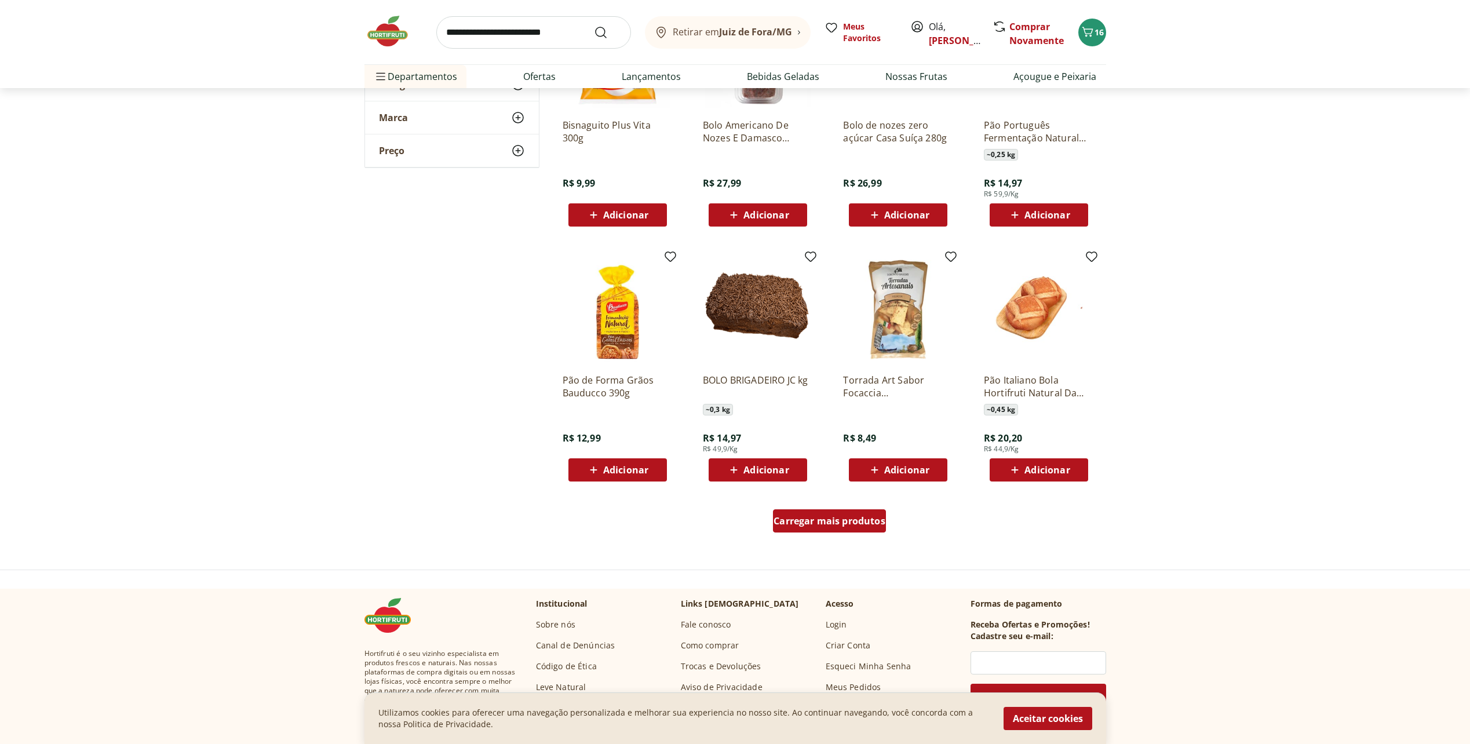
scroll to position [1970, 0]
click at [848, 527] on div "Carregar mais produtos" at bounding box center [829, 520] width 113 height 23
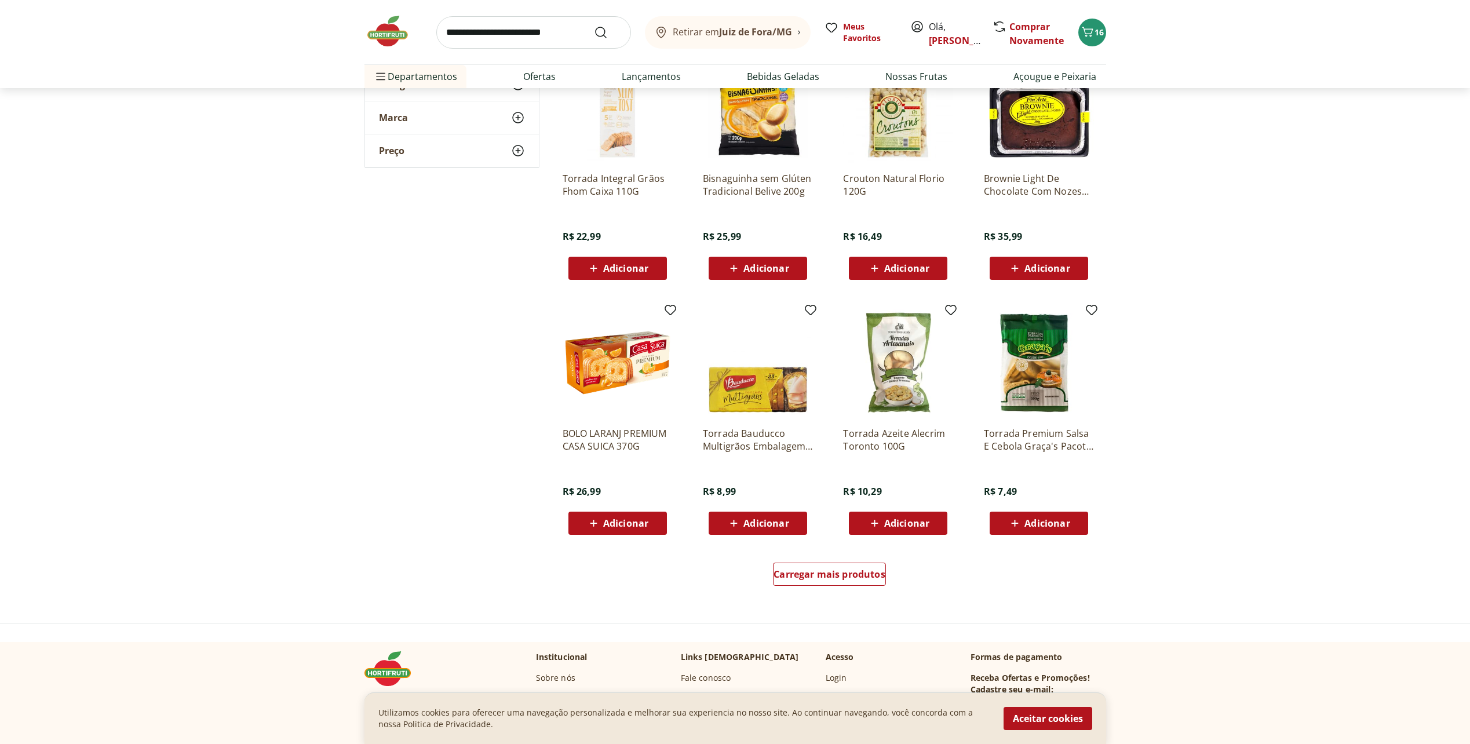
scroll to position [2723, 0]
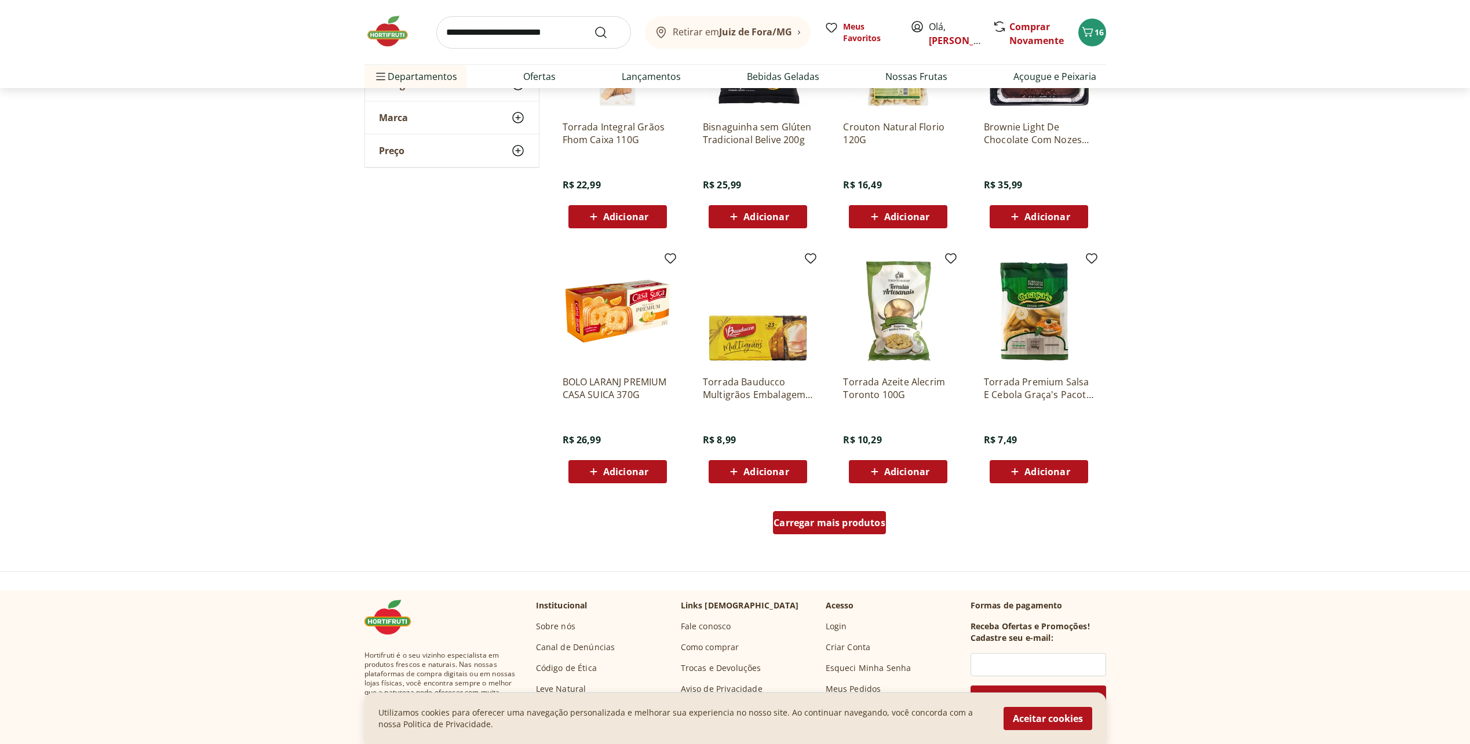
click at [821, 527] on span "Carregar mais produtos" at bounding box center [829, 522] width 112 height 9
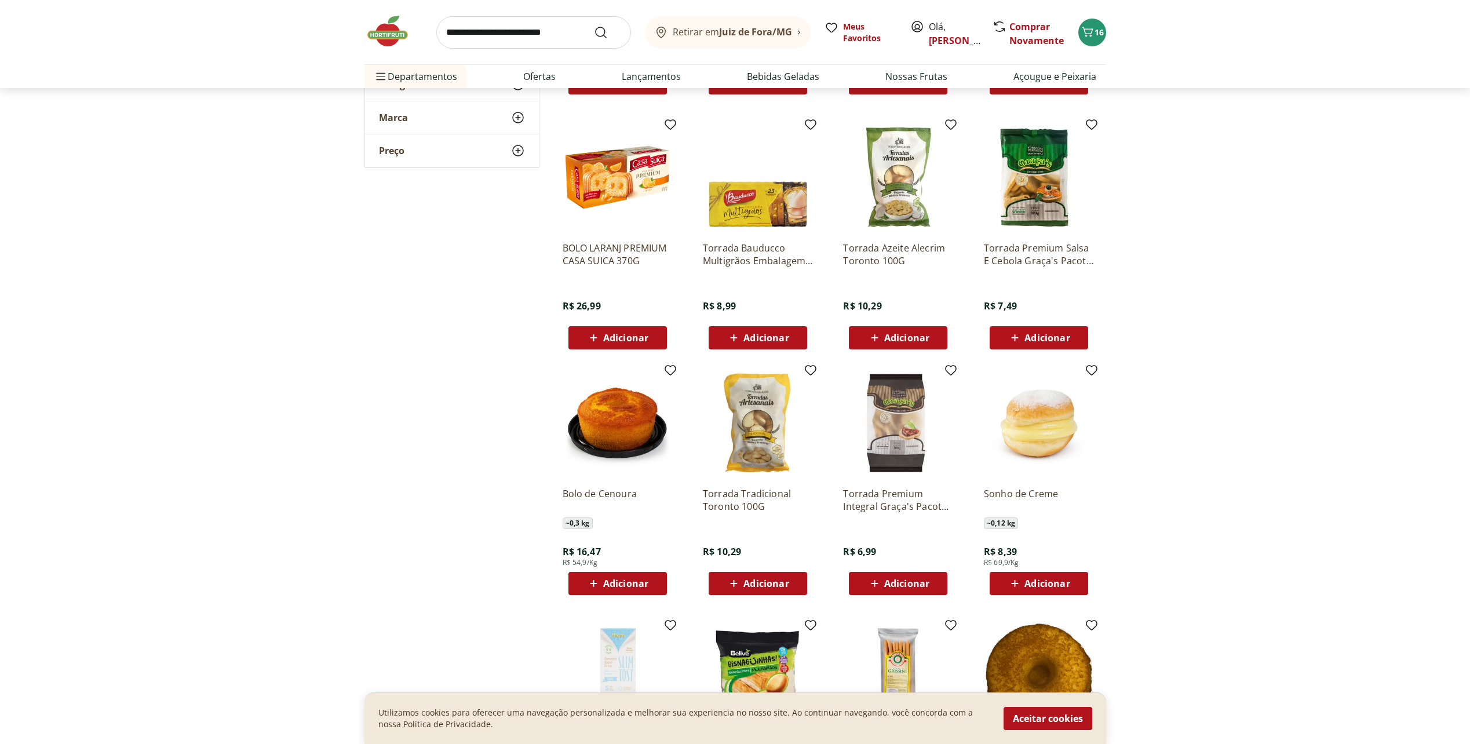
scroll to position [2955, 0]
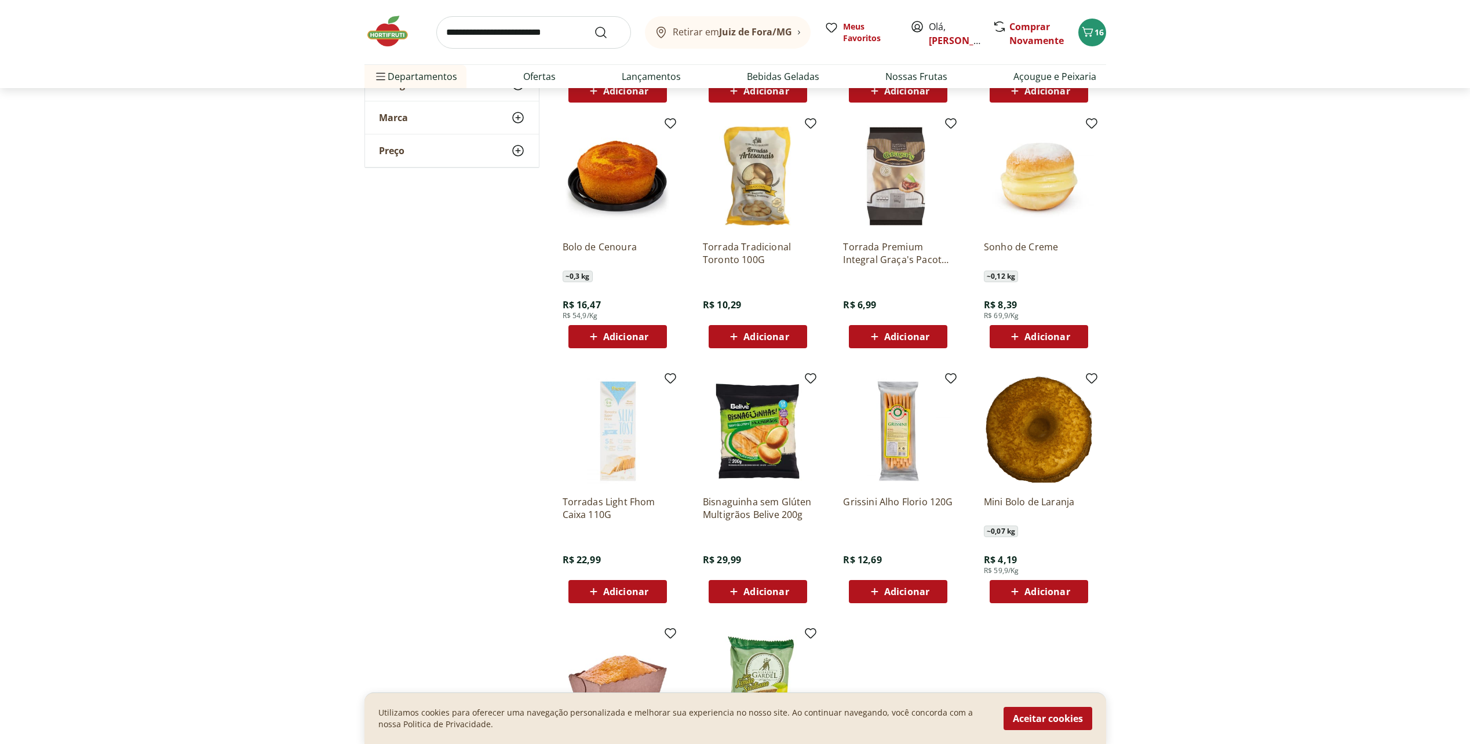
scroll to position [3129, 0]
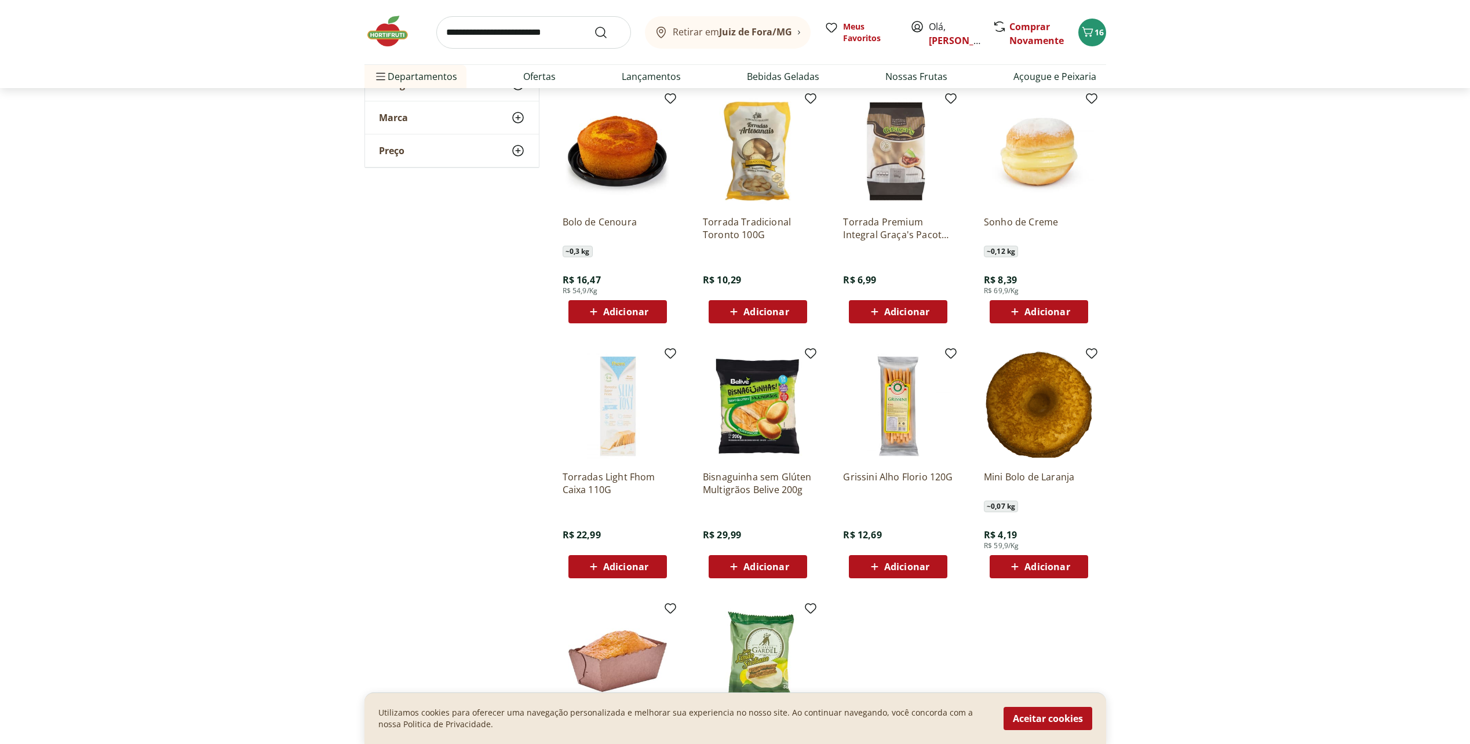
click at [911, 569] on span "Adicionar" at bounding box center [906, 566] width 45 height 9
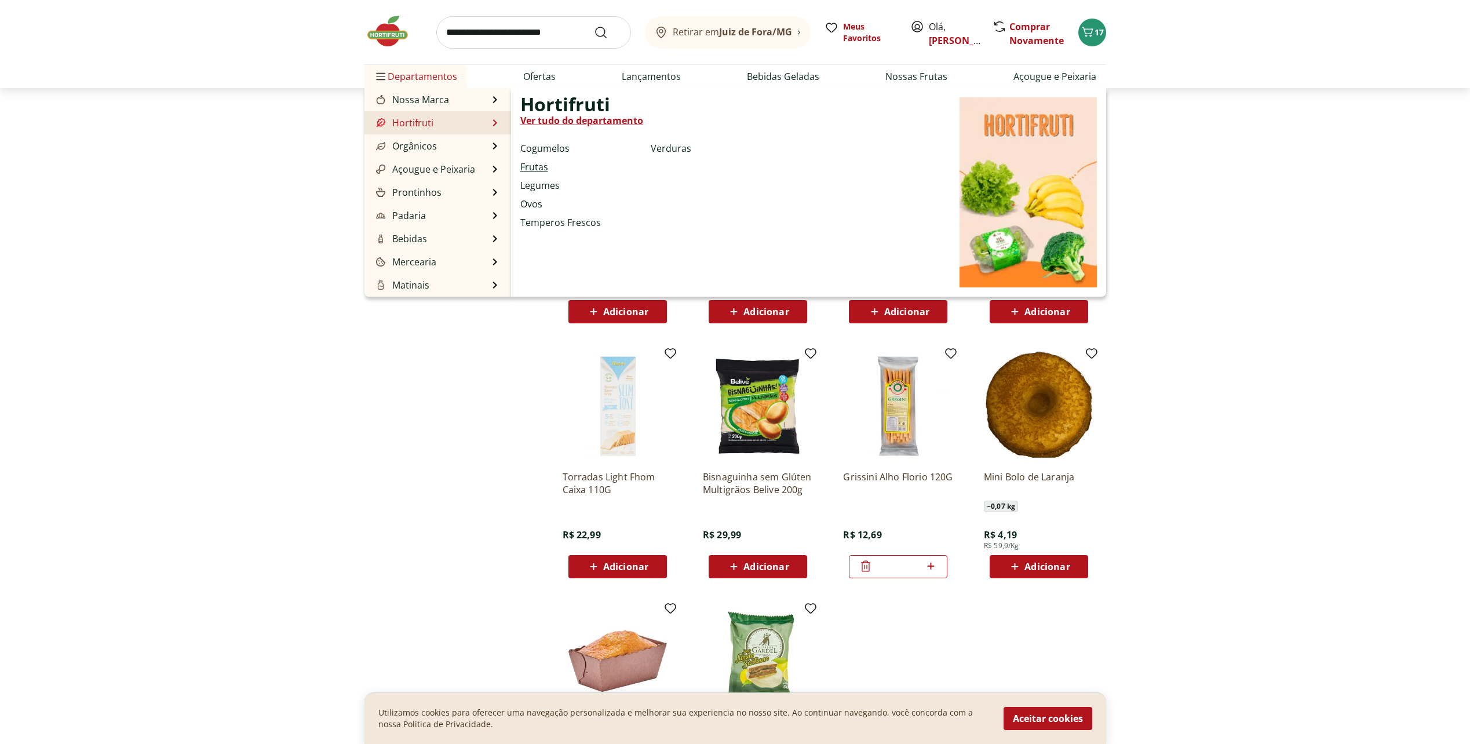
click at [534, 163] on link "Frutas" at bounding box center [534, 167] width 28 height 14
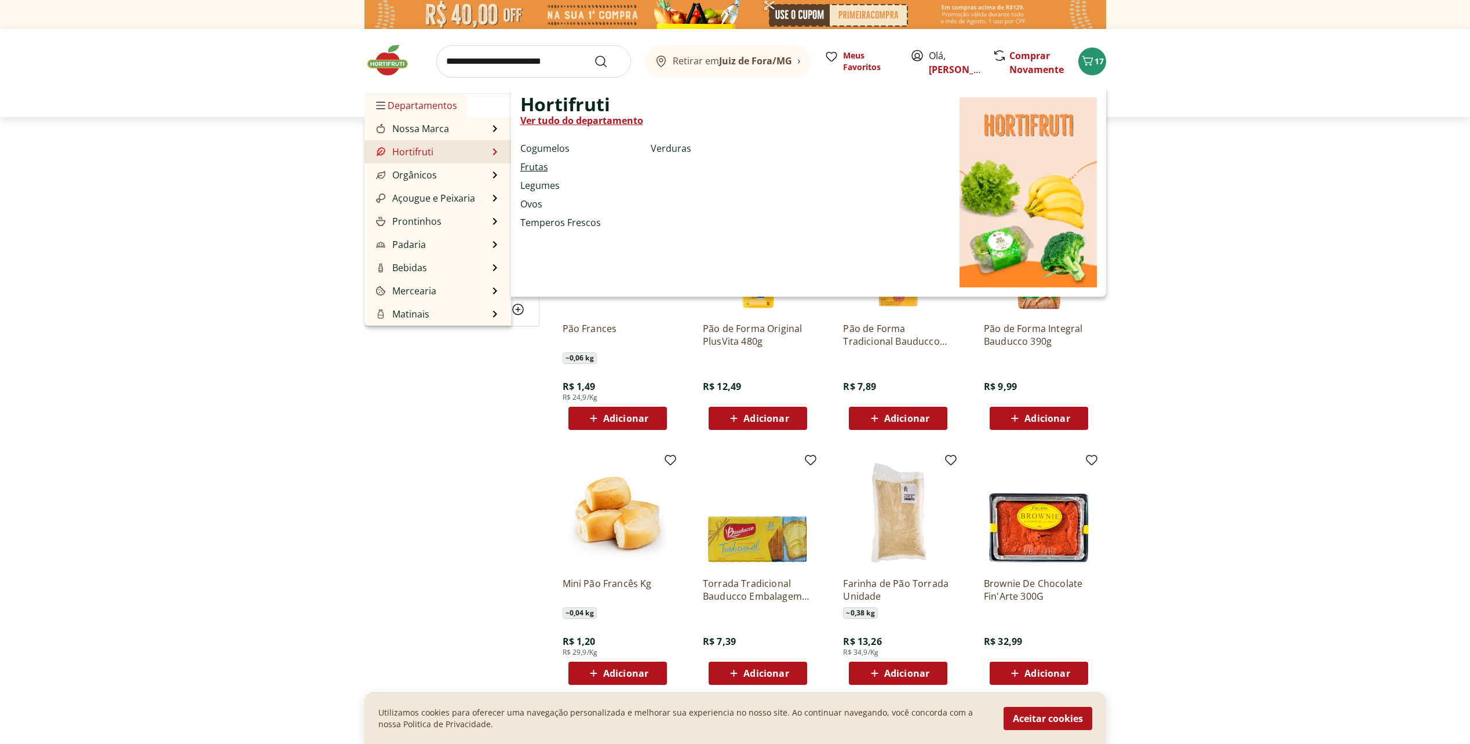
select select "**********"
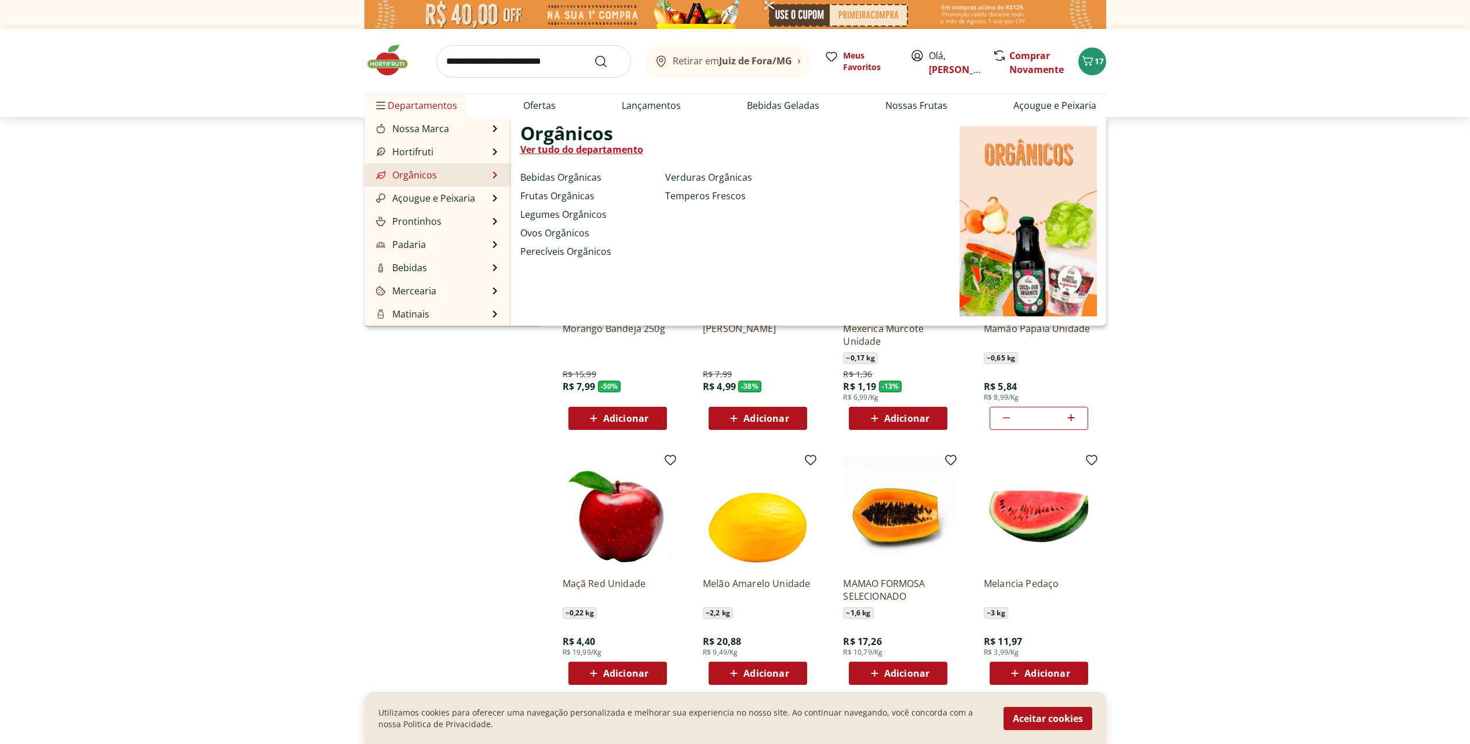
click at [422, 170] on link "Orgânicos" at bounding box center [405, 175] width 63 height 14
select select "**********"
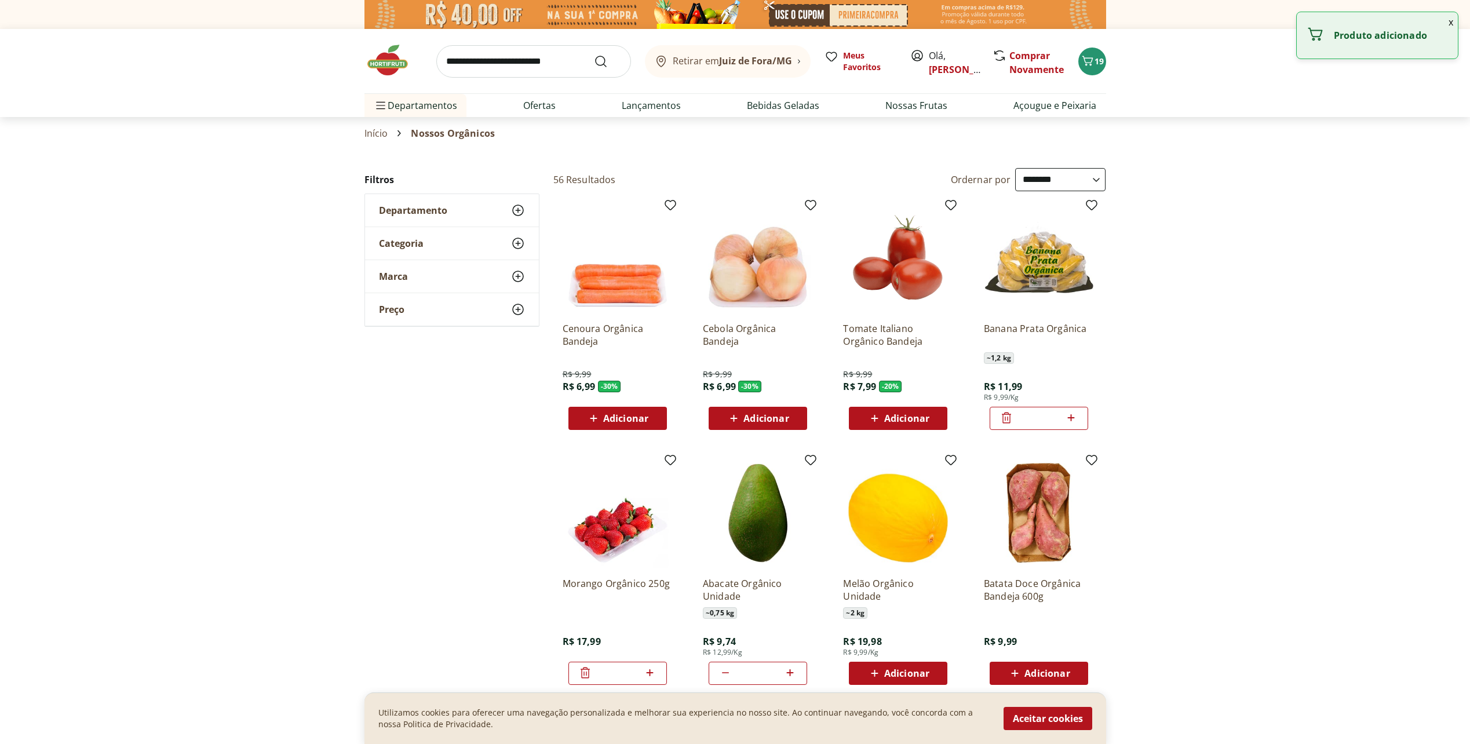
select select "**********"
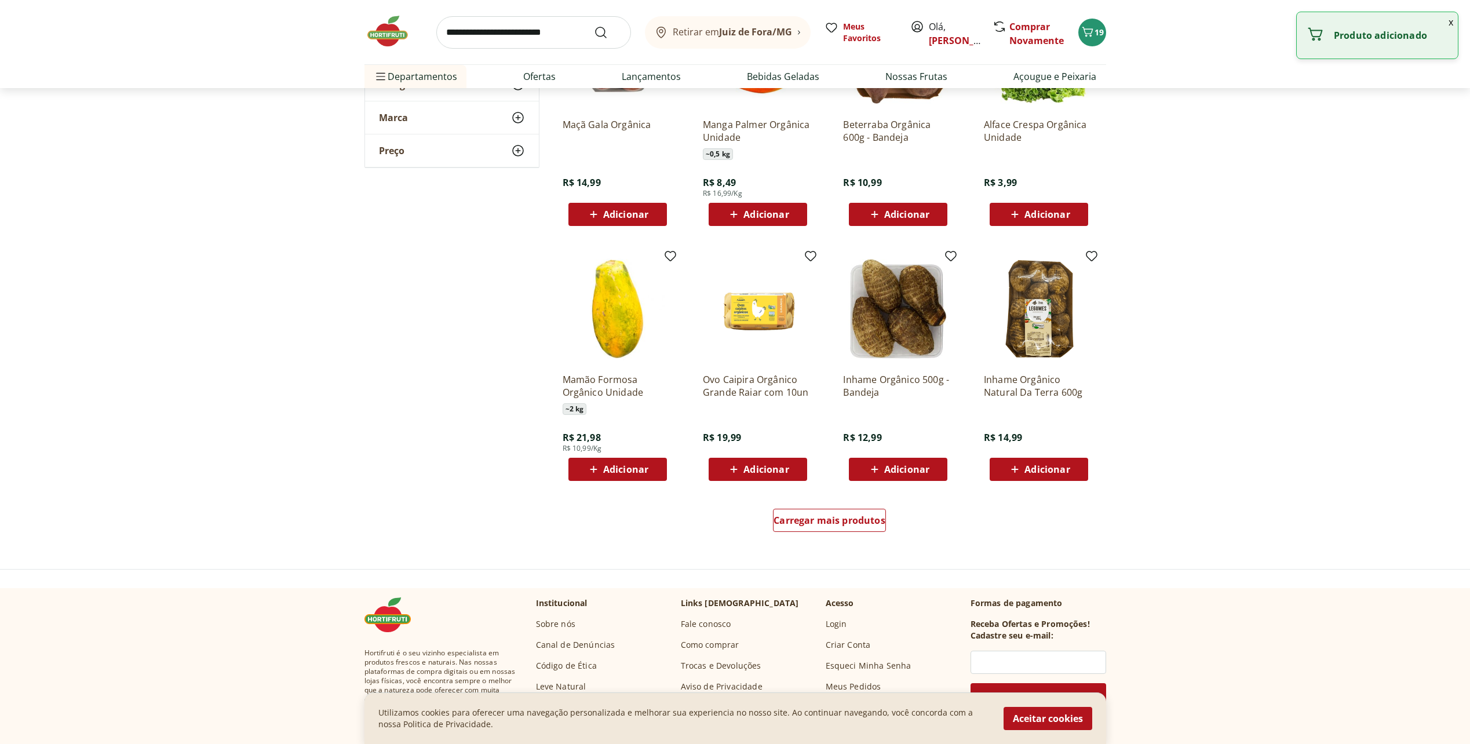
scroll to position [1970, 0]
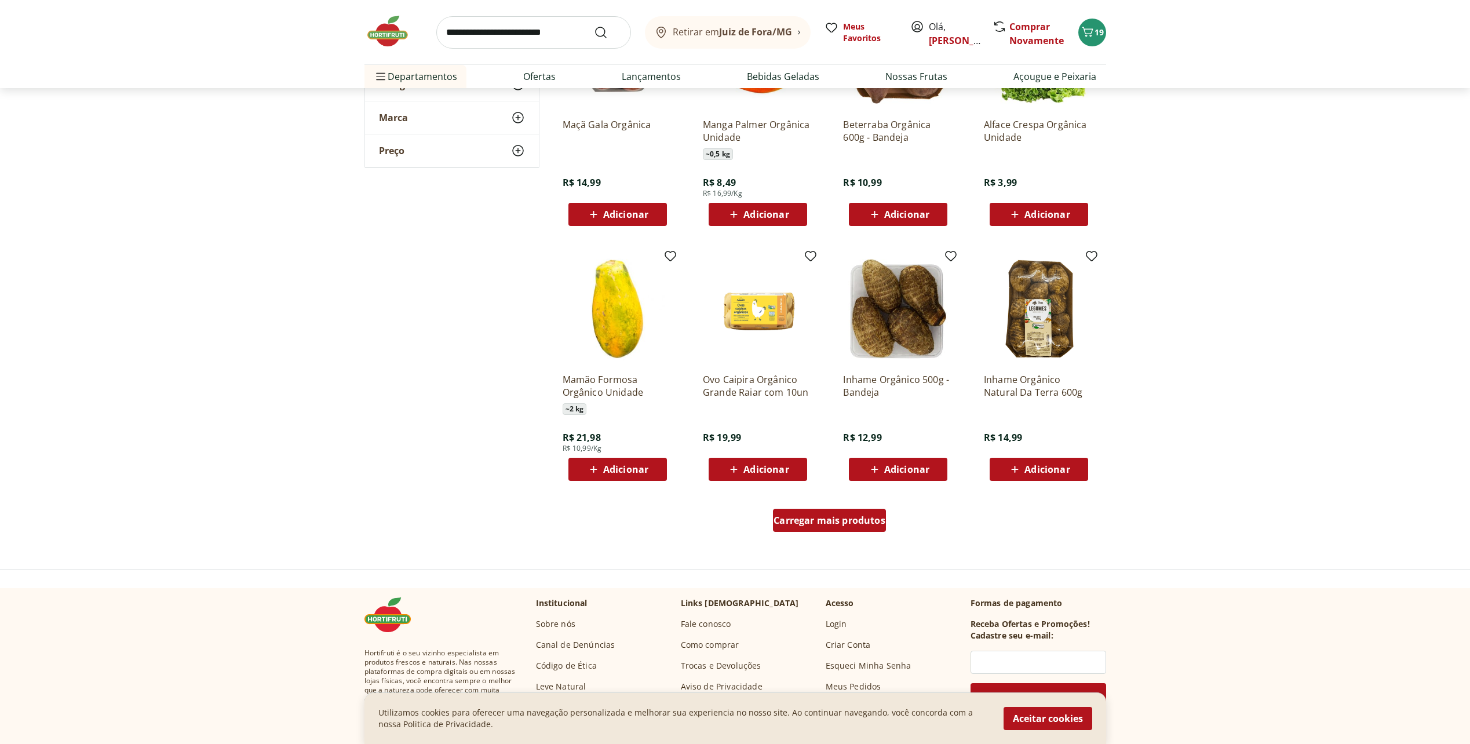
click at [836, 527] on div "Carregar mais produtos" at bounding box center [829, 520] width 113 height 23
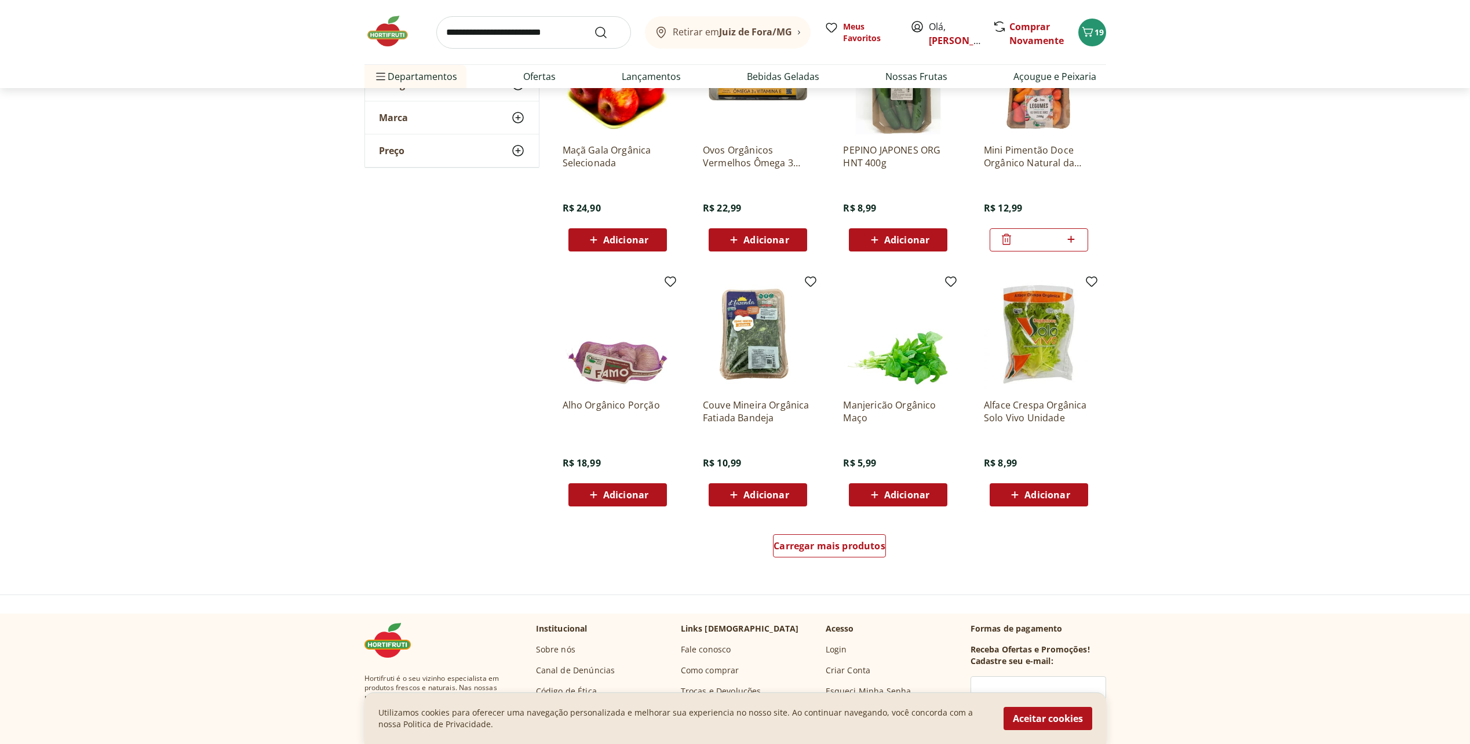
scroll to position [2723, 0]
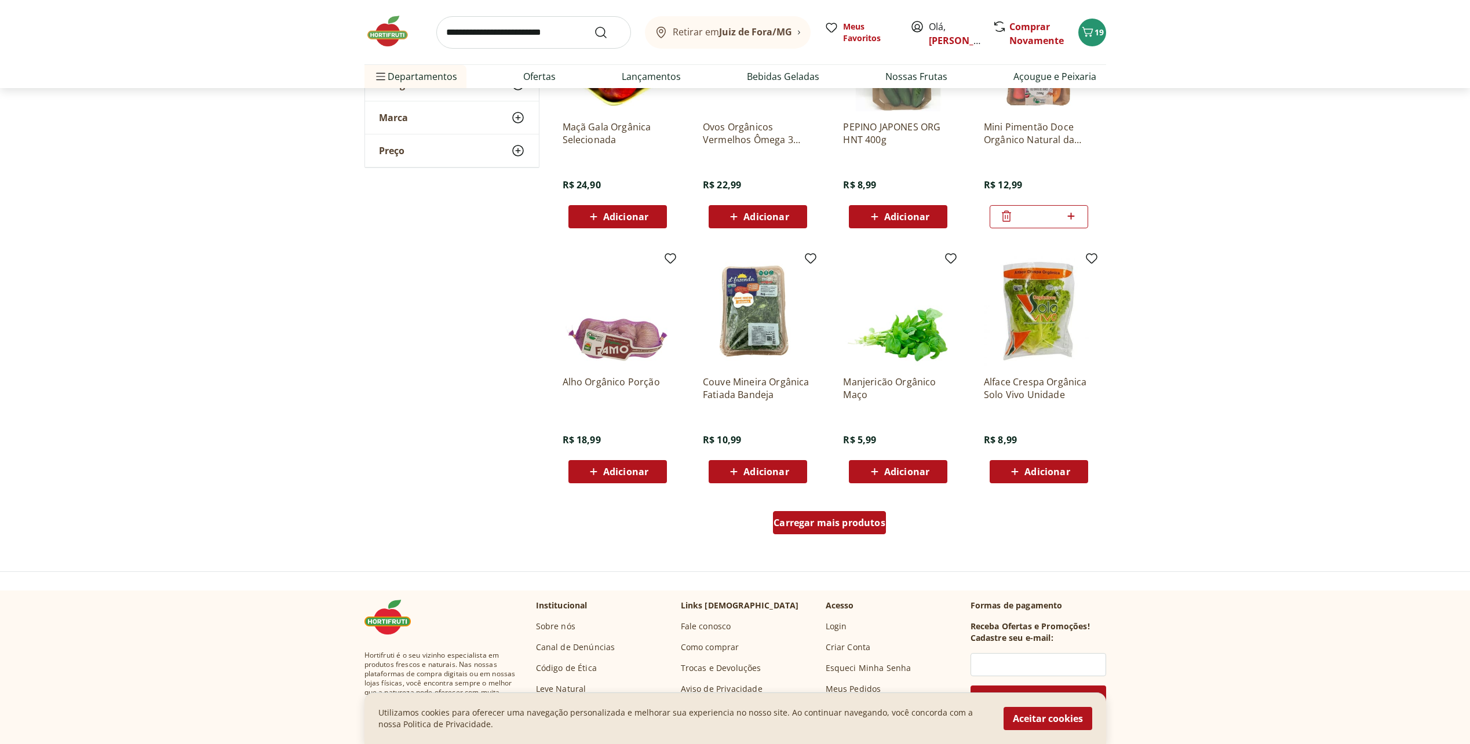
click at [845, 527] on span "Carregar mais produtos" at bounding box center [829, 522] width 112 height 9
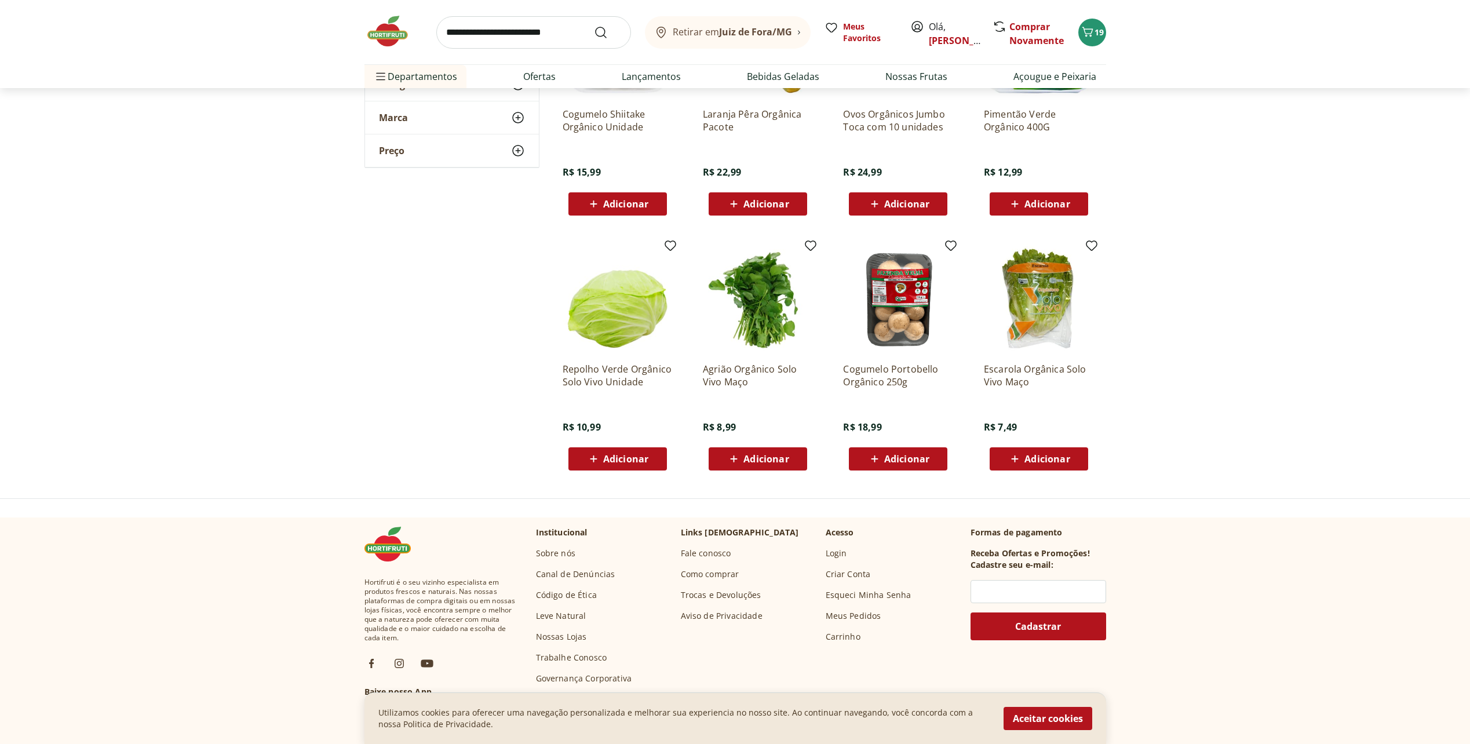
scroll to position [3360, 0]
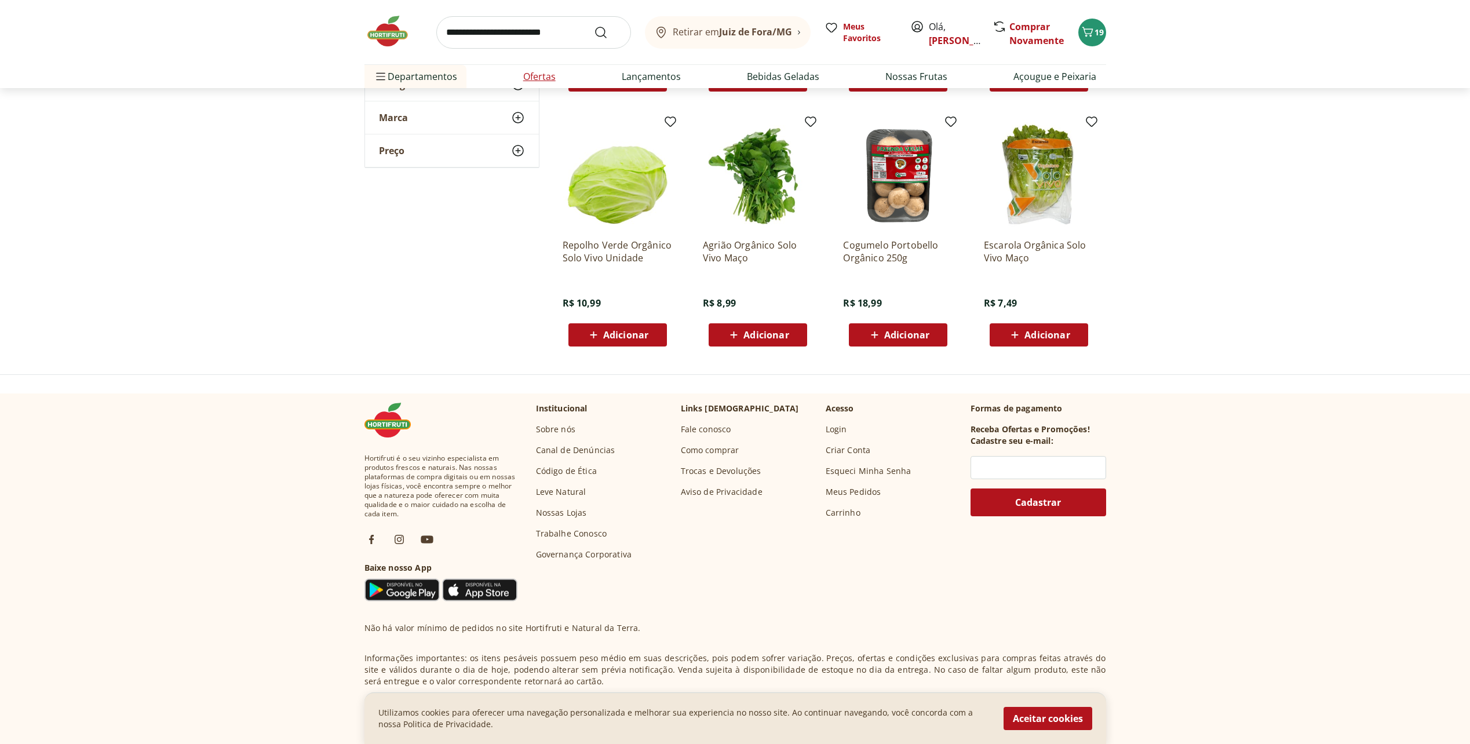
click at [543, 78] on link "Ofertas" at bounding box center [539, 77] width 32 height 14
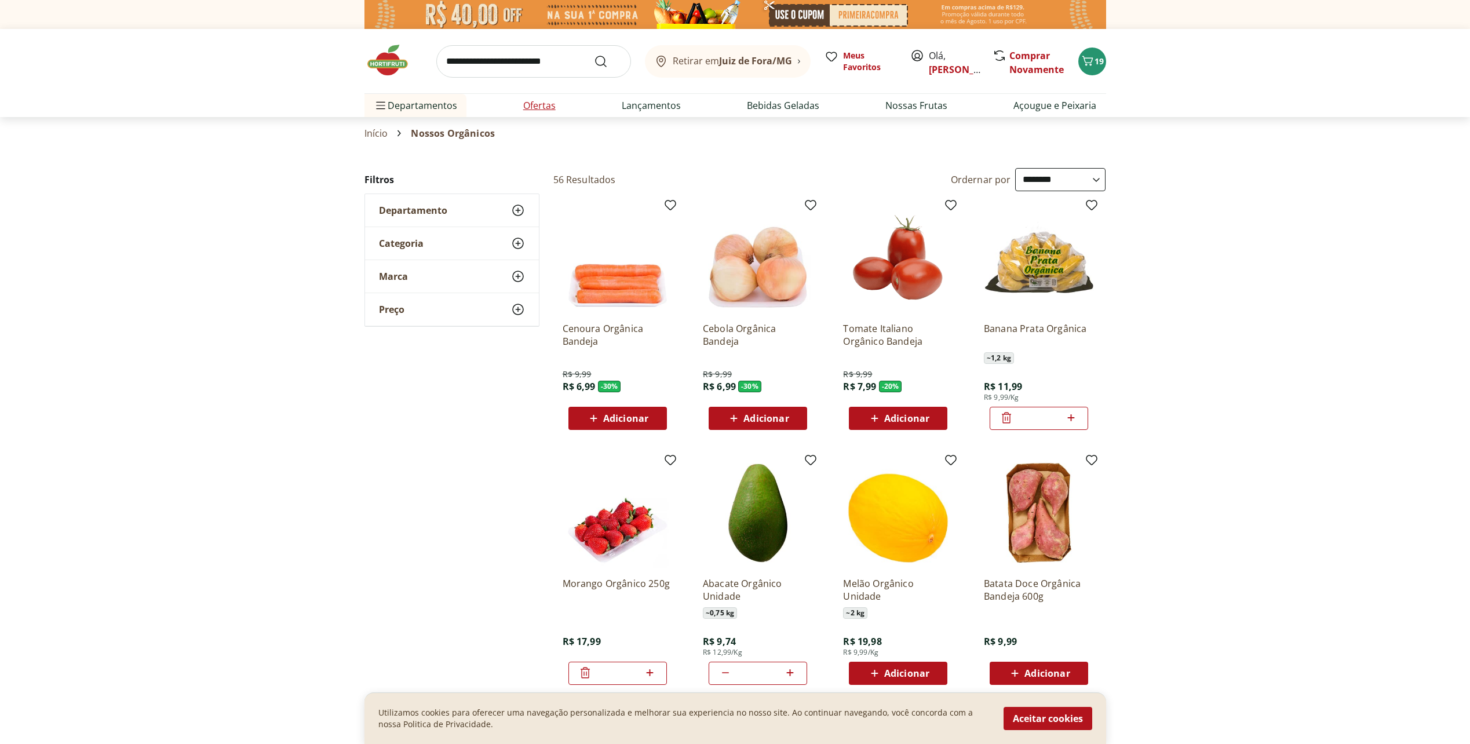
select select "**********"
